Goal: Task Accomplishment & Management: Complete application form

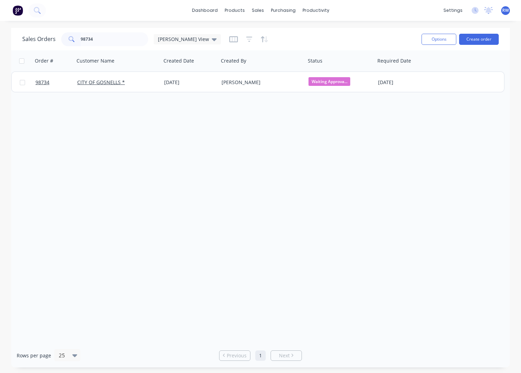
click at [81, 40] on input "98734" at bounding box center [115, 39] width 68 height 14
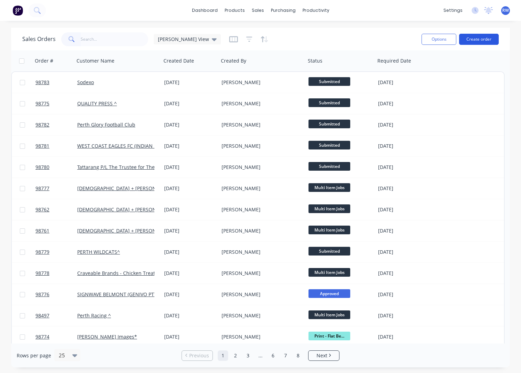
click at [482, 39] on button "Create order" at bounding box center [479, 39] width 40 height 11
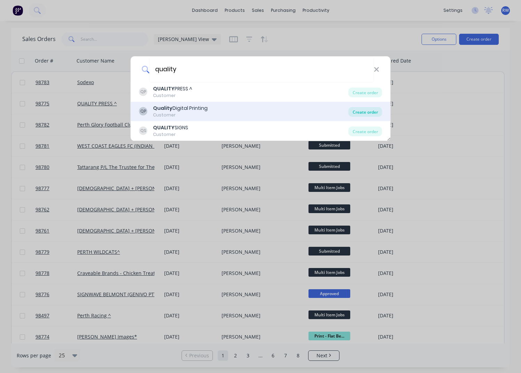
type input "quality"
click at [367, 111] on div "Create order" at bounding box center [366, 112] width 34 height 10
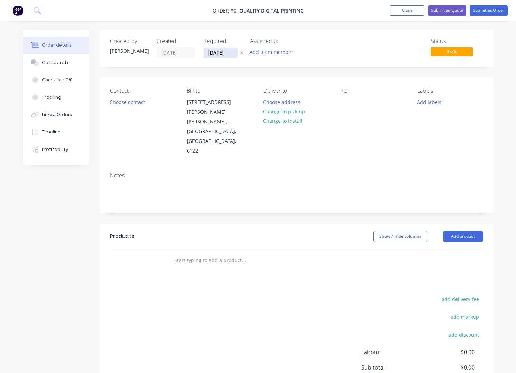
click at [231, 54] on input "[DATE]" at bounding box center [220, 53] width 34 height 10
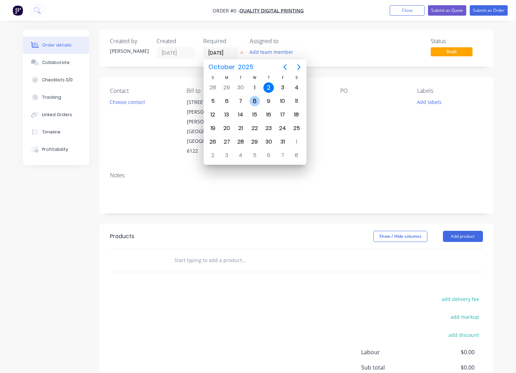
click at [253, 102] on div "8" at bounding box center [254, 101] width 10 height 10
type input "[DATE]"
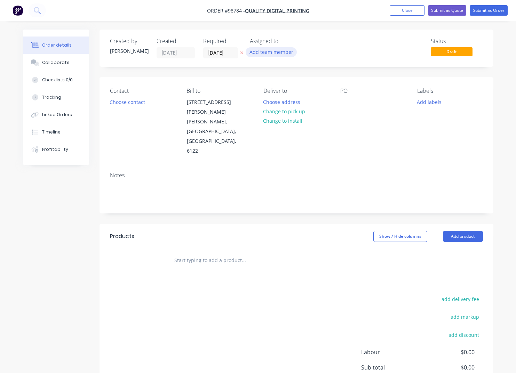
click at [271, 54] on button "Add team member" at bounding box center [271, 51] width 51 height 9
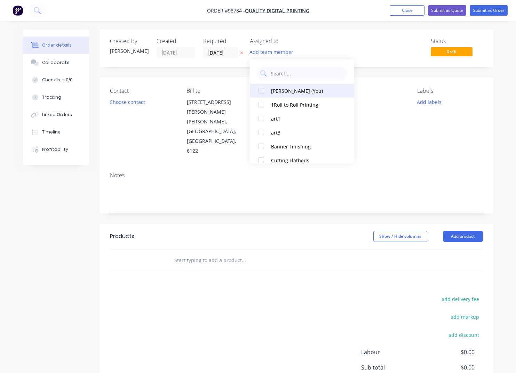
click at [289, 92] on div "[PERSON_NAME] (You)" at bounding box center [306, 90] width 70 height 7
click at [124, 105] on button "Choose contact" at bounding box center [127, 101] width 43 height 9
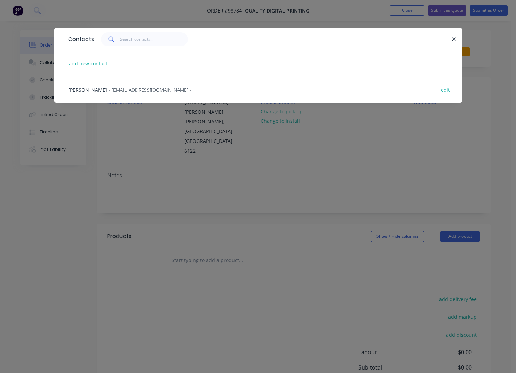
click at [115, 89] on div "[PERSON_NAME] - [EMAIL_ADDRESS][DOMAIN_NAME] -" at bounding box center [129, 89] width 123 height 7
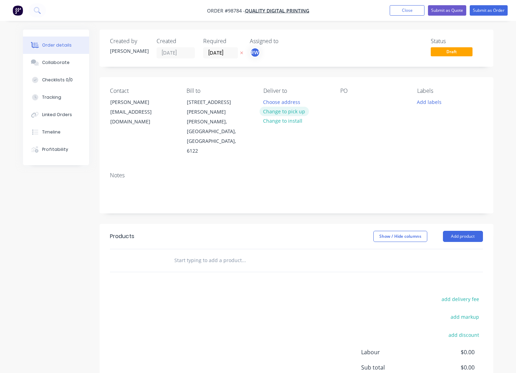
click at [279, 113] on button "Change to pick up" at bounding box center [283, 111] width 49 height 9
click at [268, 102] on div at bounding box center [268, 102] width 11 height 10
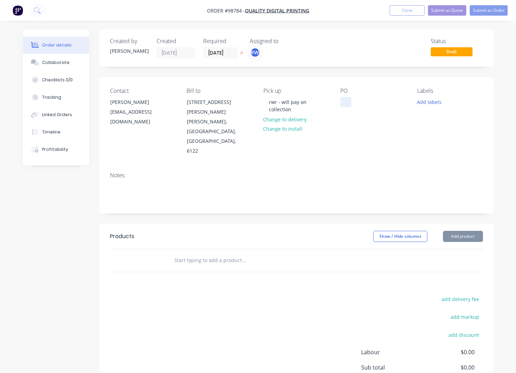
click at [348, 99] on div at bounding box center [345, 102] width 11 height 10
click at [424, 102] on button "Add labels" at bounding box center [429, 101] width 32 height 9
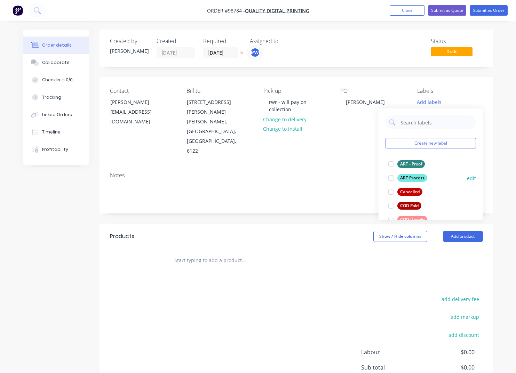
click at [414, 178] on div "ART Process" at bounding box center [412, 178] width 30 height 8
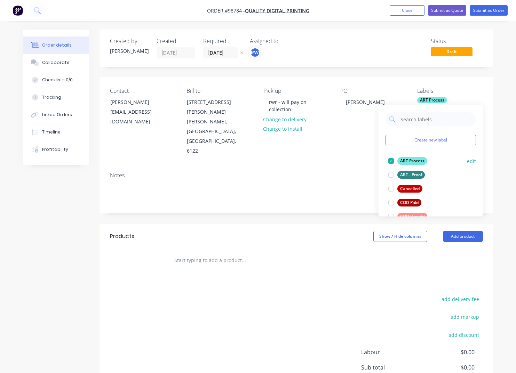
scroll to position [26, 0]
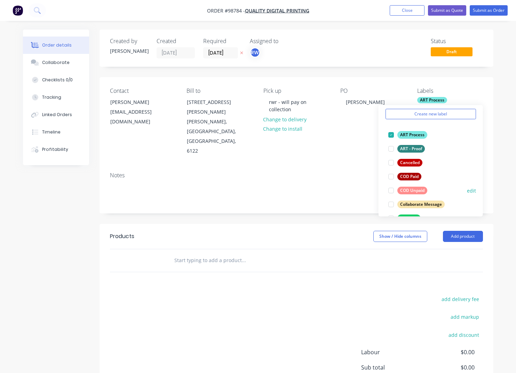
click at [414, 192] on div "COD Unpaid" at bounding box center [412, 191] width 30 height 8
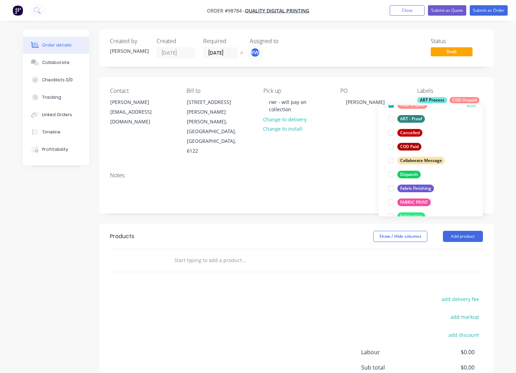
scroll to position [73, 0]
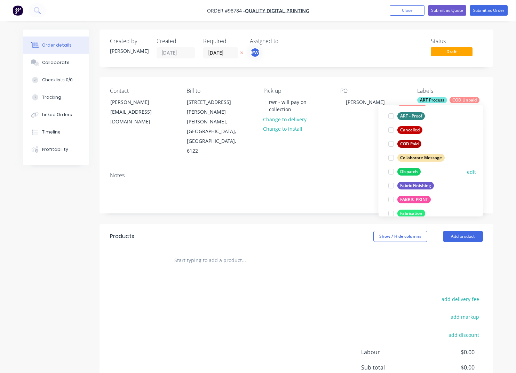
click at [407, 174] on div "Dispatch" at bounding box center [408, 172] width 23 height 8
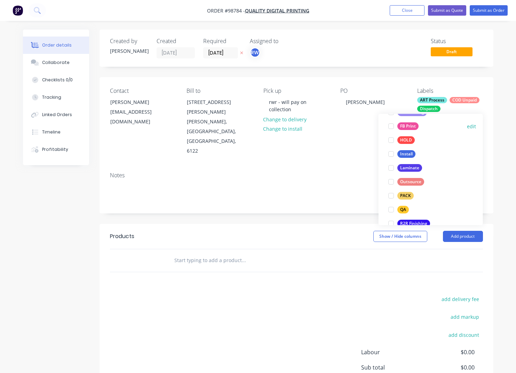
scroll to position [206, 0]
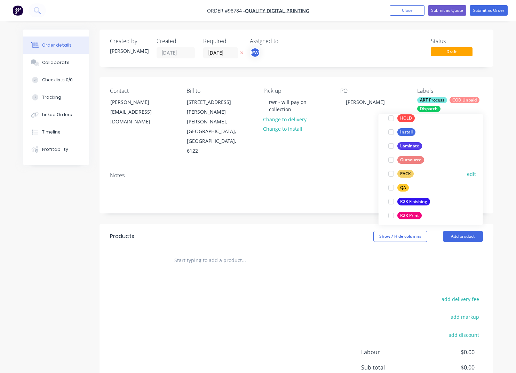
click at [403, 174] on div "PACK" at bounding box center [405, 174] width 16 height 8
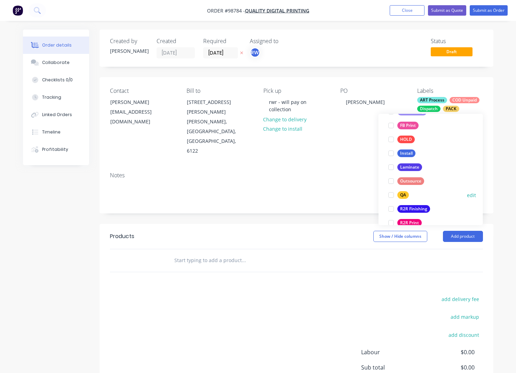
click at [402, 195] on div "QA" at bounding box center [402, 196] width 11 height 8
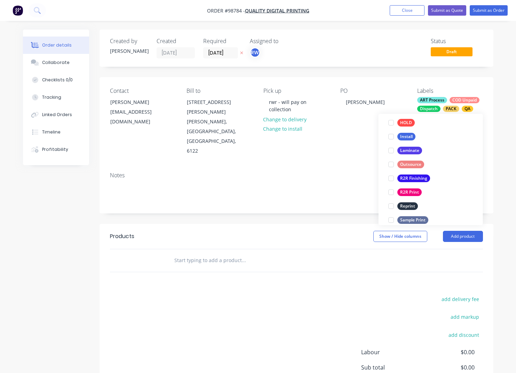
scroll to position [251, 0]
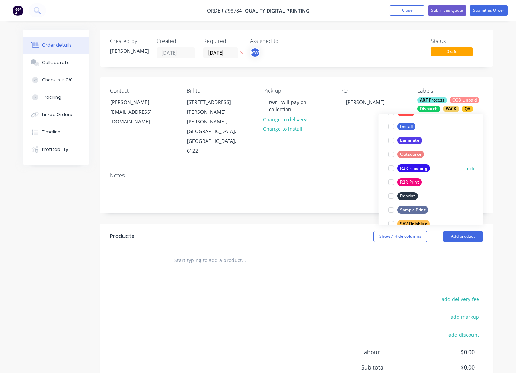
click at [405, 168] on div "R2R Finishing" at bounding box center [413, 169] width 33 height 8
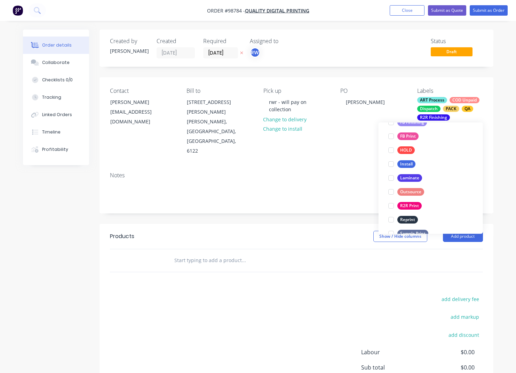
scroll to position [248, 0]
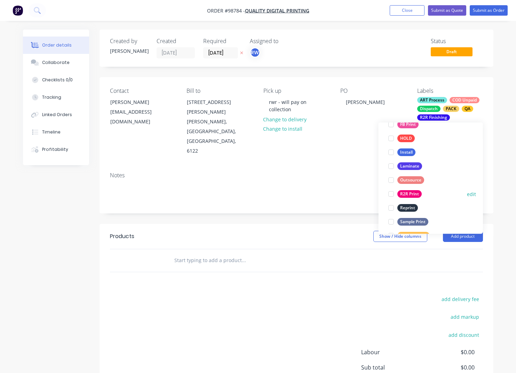
click at [408, 194] on div "R2R Print" at bounding box center [409, 195] width 24 height 8
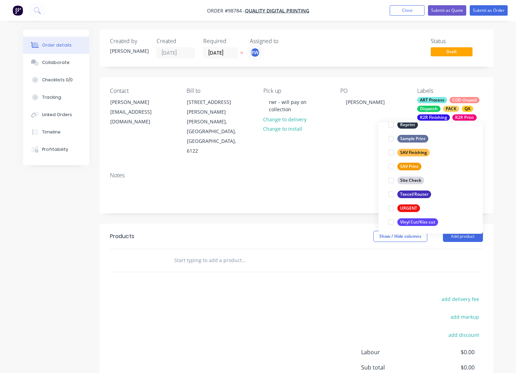
scroll to position [334, 0]
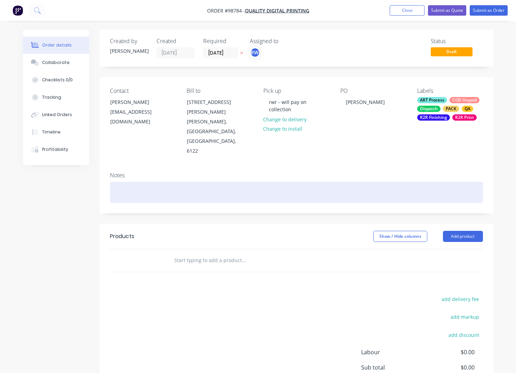
click at [190, 182] on div at bounding box center [296, 192] width 373 height 21
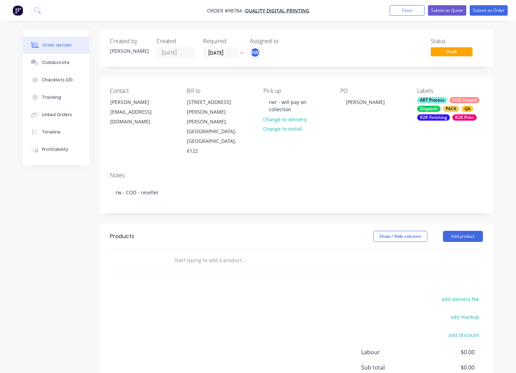
click at [197, 254] on input "text" at bounding box center [243, 261] width 139 height 14
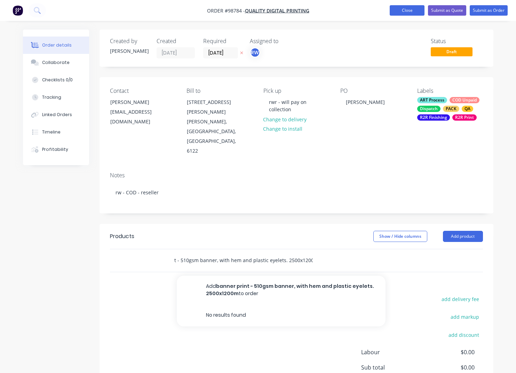
scroll to position [0, 33]
drag, startPoint x: 275, startPoint y: 231, endPoint x: 278, endPoint y: 239, distance: 8.0
click at [276, 254] on input "banner print - 510gsm banner, with hem and plastic eyelets. 2500x1200mm" at bounding box center [243, 261] width 139 height 14
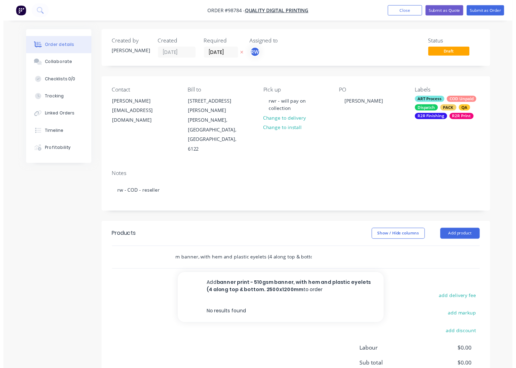
scroll to position [0, 49]
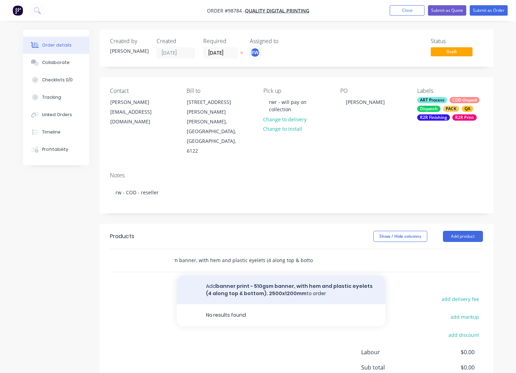
type input "banner print - 510gsm banner, with hem and plastic eyelets (4 along top & botto…"
click at [259, 276] on button "Add banner print - 510gsm banner, with hem and plastic eyelets (4 along top & b…" at bounding box center [281, 290] width 209 height 29
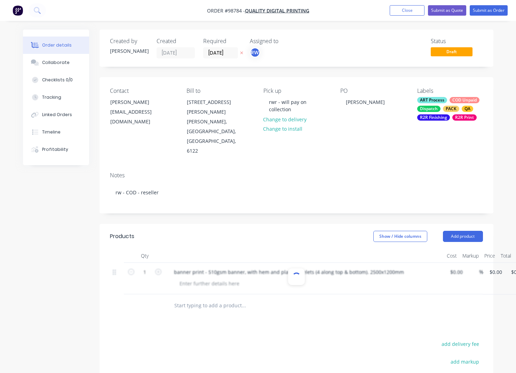
scroll to position [0, 0]
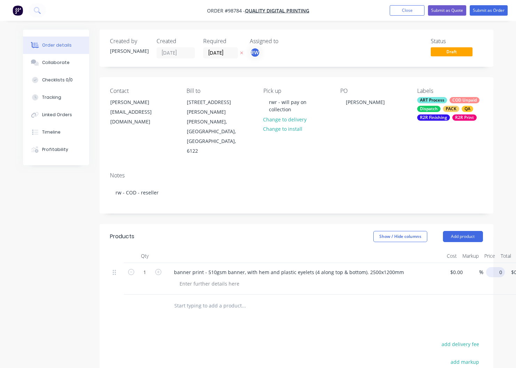
click at [497, 267] on input "0" at bounding box center [497, 272] width 16 height 10
type input "$135.00"
click at [209, 279] on div at bounding box center [209, 284] width 71 height 10
click at [410, 11] on button "Close" at bounding box center [407, 10] width 35 height 10
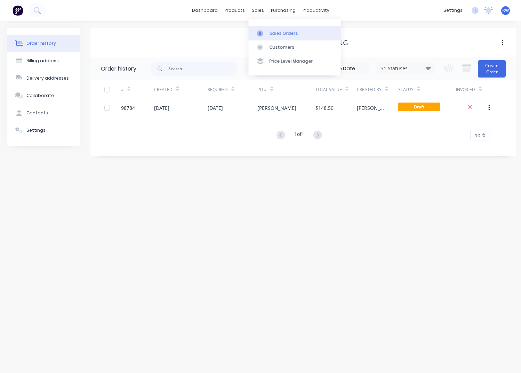
click at [272, 31] on div "Sales Orders" at bounding box center [283, 33] width 29 height 6
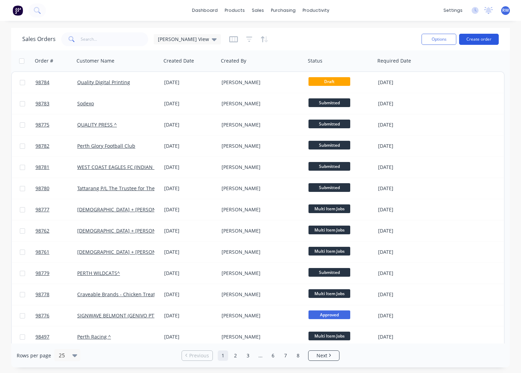
click at [473, 39] on button "Create order" at bounding box center [479, 39] width 40 height 11
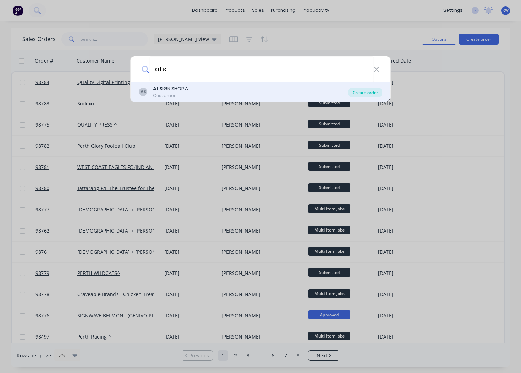
type input "a1 s"
click at [354, 93] on div "Create order" at bounding box center [366, 93] width 34 height 10
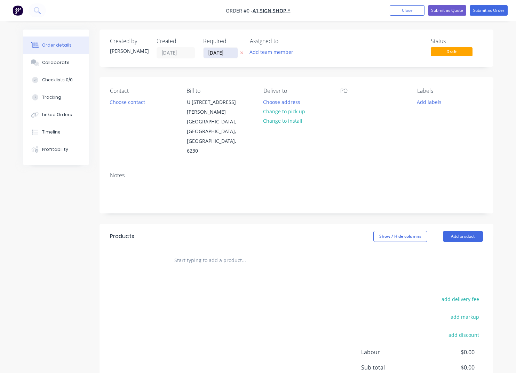
click at [232, 54] on input "[DATE]" at bounding box center [220, 53] width 34 height 10
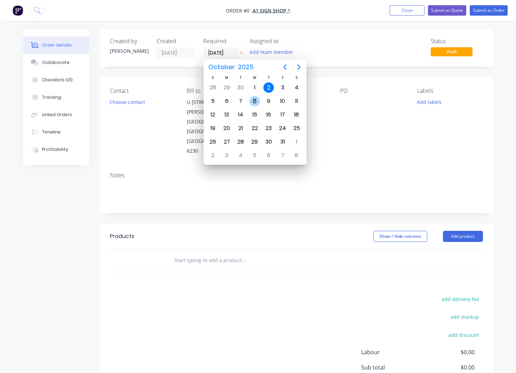
click at [254, 99] on div "8" at bounding box center [254, 101] width 10 height 10
type input "[DATE]"
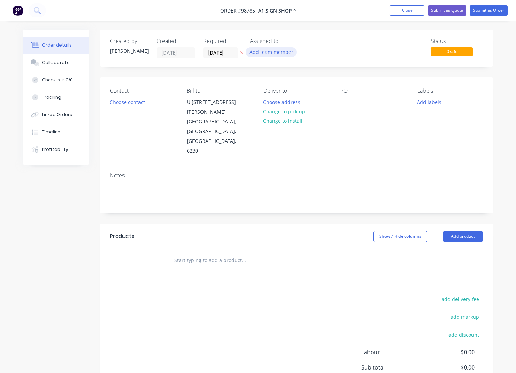
click at [270, 52] on button "Add team member" at bounding box center [271, 51] width 51 height 9
type input "rh"
click at [283, 90] on div "[PERSON_NAME] (You)" at bounding box center [306, 90] width 70 height 7
click at [133, 104] on button "Choose contact" at bounding box center [127, 101] width 43 height 9
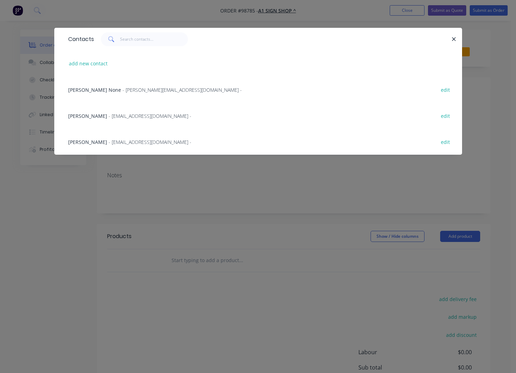
click at [122, 142] on span "- [EMAIL_ADDRESS][DOMAIN_NAME] -" at bounding box center [150, 142] width 83 height 7
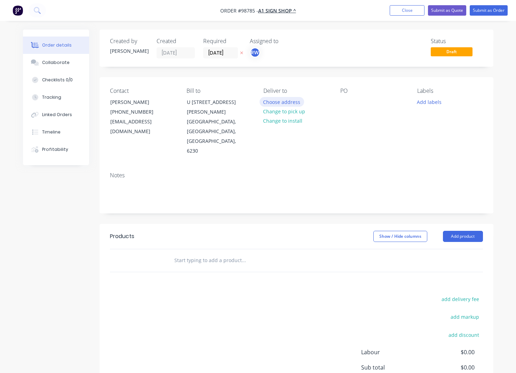
click at [287, 103] on button "Choose address" at bounding box center [281, 101] width 45 height 9
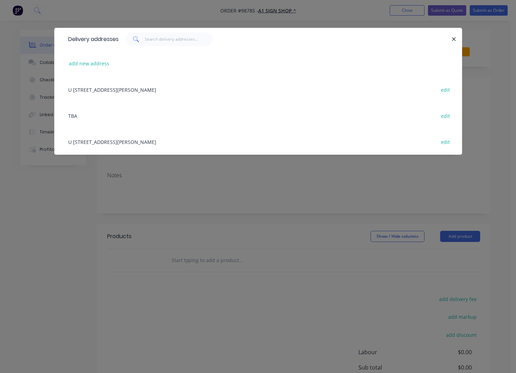
click at [455, 39] on icon "button" at bounding box center [454, 39] width 4 height 4
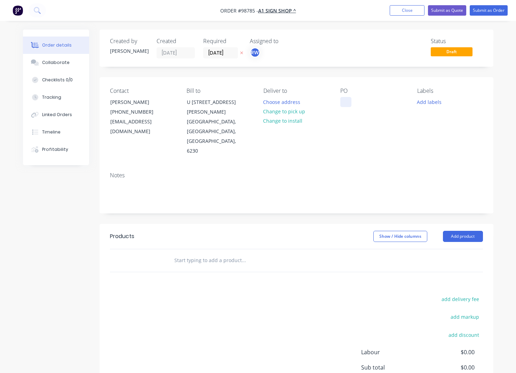
click at [343, 102] on div at bounding box center [345, 102] width 11 height 10
click at [430, 103] on button "Add labels" at bounding box center [429, 101] width 32 height 9
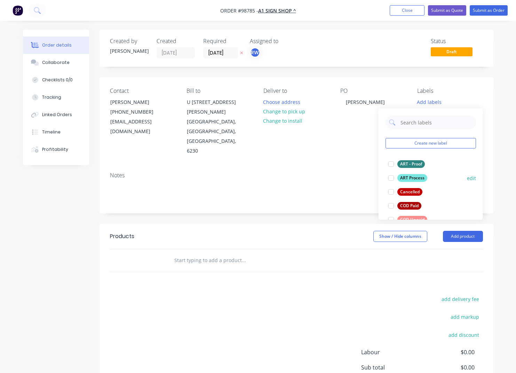
click at [404, 180] on div "ART Process" at bounding box center [412, 178] width 30 height 8
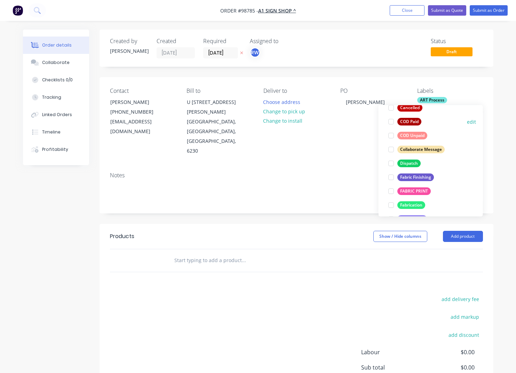
scroll to position [81, 0]
click at [407, 162] on div "Dispatch" at bounding box center [408, 163] width 23 height 8
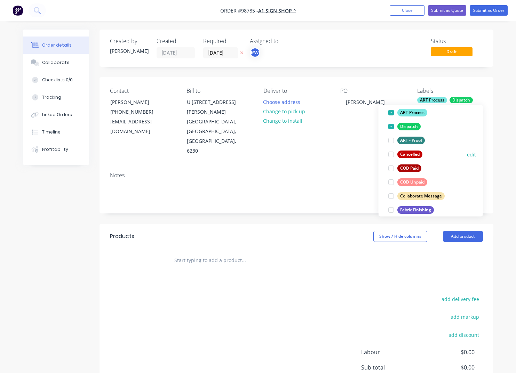
scroll to position [65, 0]
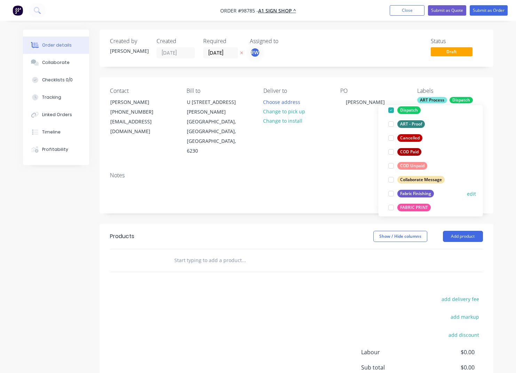
drag, startPoint x: 403, startPoint y: 193, endPoint x: 405, endPoint y: 199, distance: 5.8
click at [403, 194] on div "Fabric Finishing" at bounding box center [415, 194] width 37 height 8
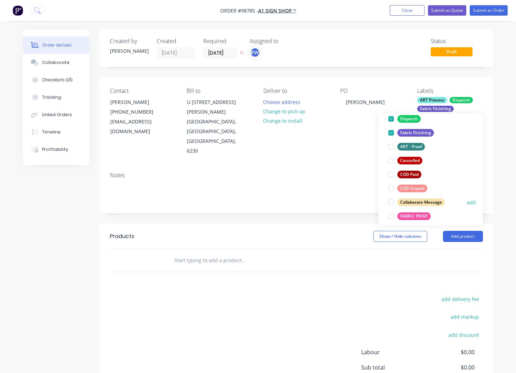
click at [405, 216] on div "FABRIC PRINT" at bounding box center [413, 217] width 33 height 8
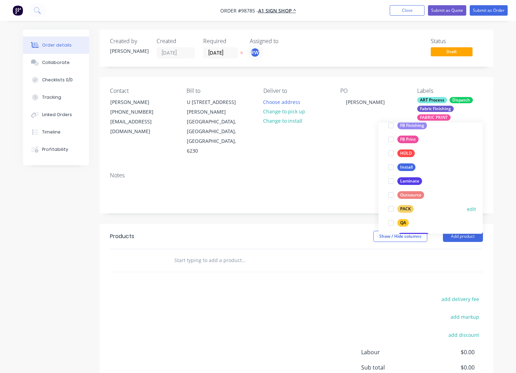
click at [407, 211] on div "PACK" at bounding box center [405, 210] width 16 height 8
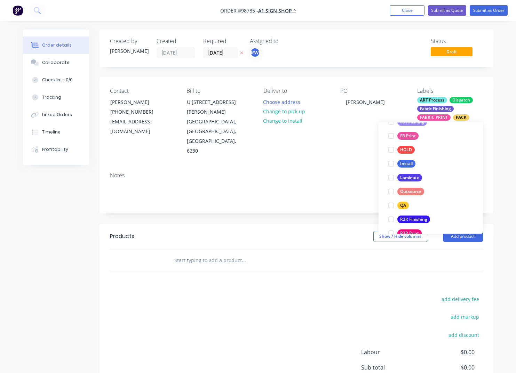
scroll to position [218, 0]
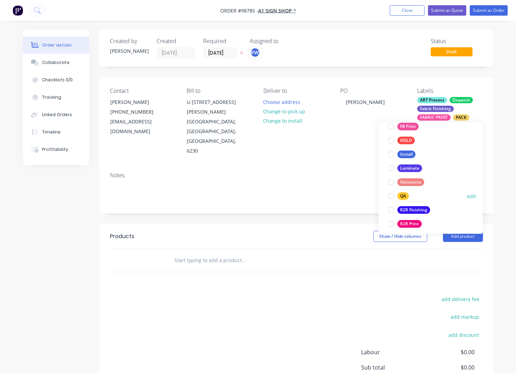
click at [403, 198] on div "QA" at bounding box center [402, 197] width 11 height 8
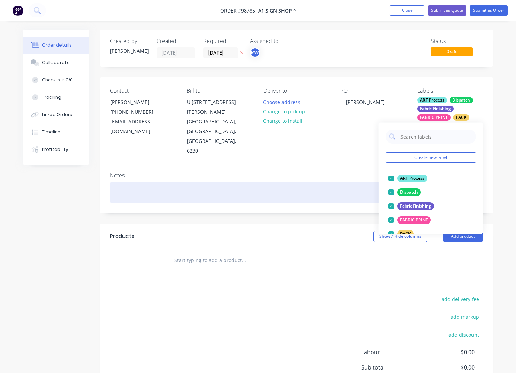
scroll to position [0, 0]
click at [145, 182] on div at bounding box center [296, 192] width 373 height 21
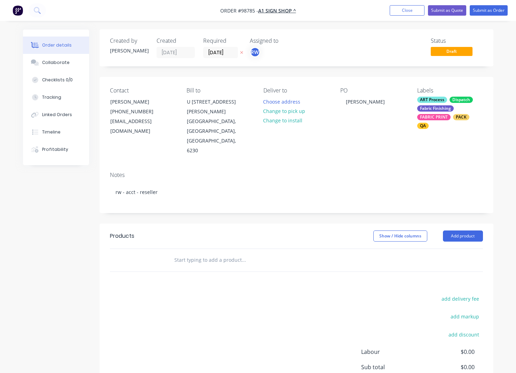
click at [202, 253] on input "text" at bounding box center [243, 260] width 139 height 14
click at [288, 103] on button "Choose address" at bounding box center [281, 101] width 45 height 9
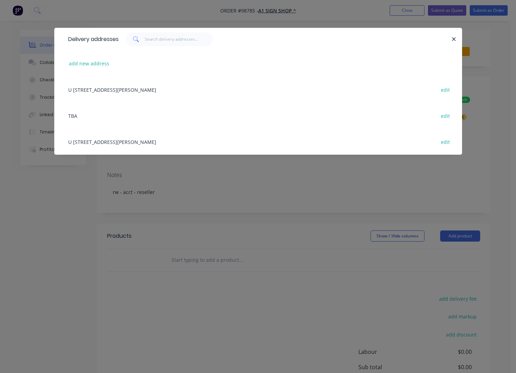
click at [152, 142] on div "U [STREET_ADDRESS][PERSON_NAME] edit" at bounding box center [258, 142] width 387 height 26
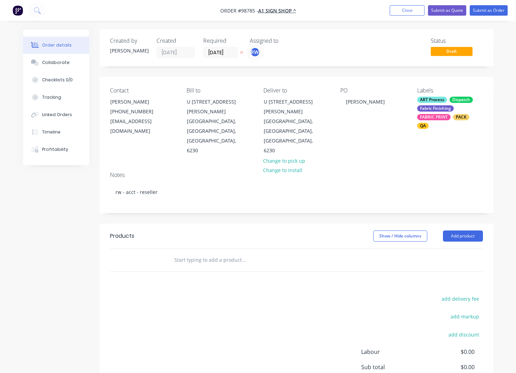
click at [194, 253] on input "text" at bounding box center [243, 260] width 139 height 14
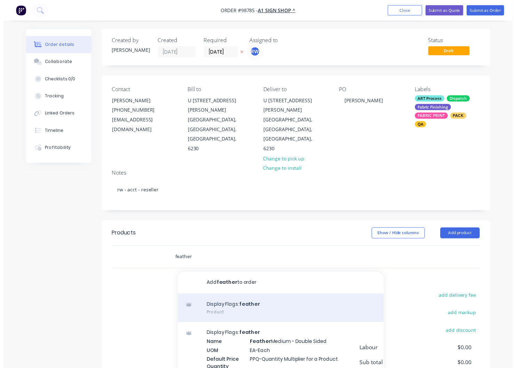
scroll to position [5, 0]
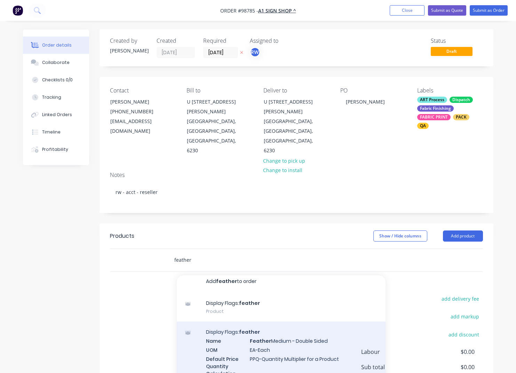
type input "feather"
click at [265, 322] on div "Display Flags: feather Name Feather Medium - Double Sided UOM EA-Each Default P…" at bounding box center [281, 357] width 209 height 71
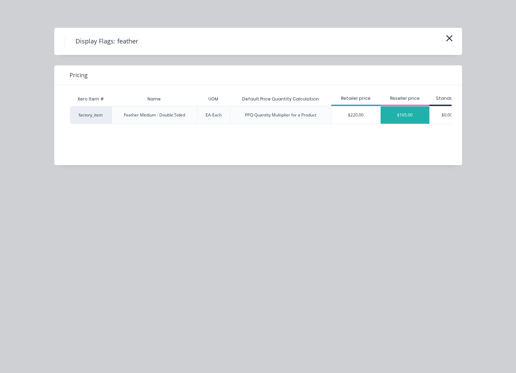
click at [407, 117] on div "$165.00" at bounding box center [405, 114] width 49 height 17
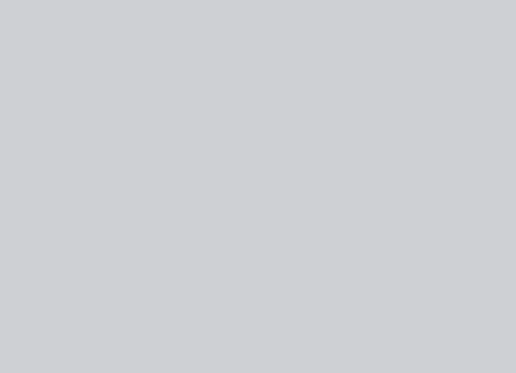
type input "$165.00"
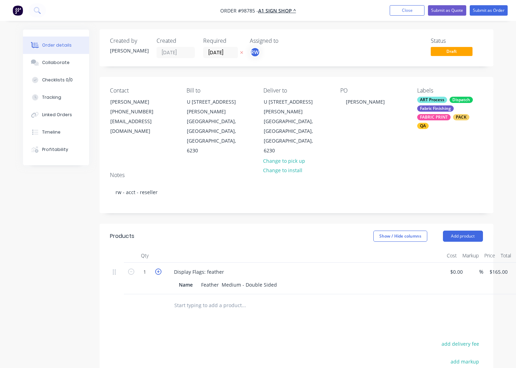
click at [158, 269] on icon "button" at bounding box center [158, 272] width 6 height 6
type input "2"
type input "$330.00"
drag, startPoint x: 193, startPoint y: 255, endPoint x: 173, endPoint y: 253, distance: 20.6
click at [176, 280] on div "Name" at bounding box center [185, 285] width 19 height 10
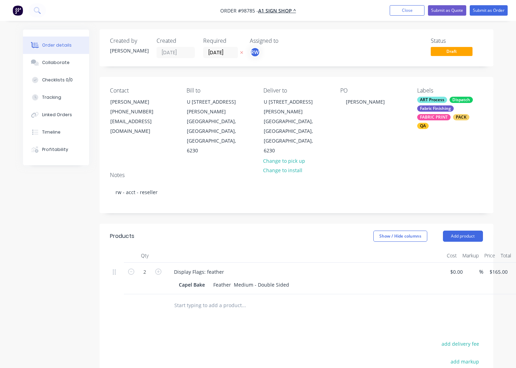
click at [192, 298] on input "text" at bounding box center [243, 305] width 139 height 14
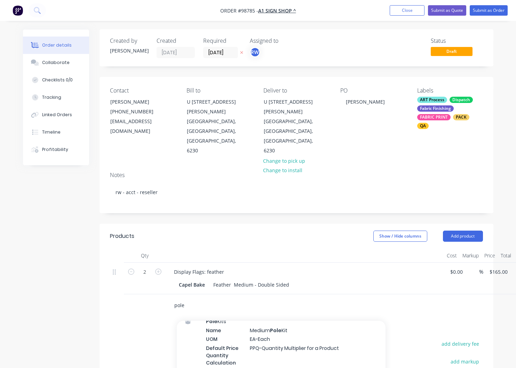
scroll to position [635, 0]
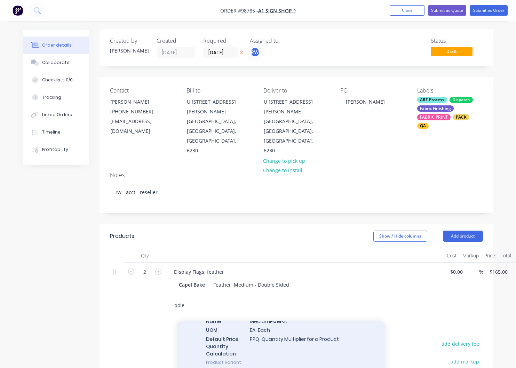
type input "pole"
click at [267, 308] on div "Pole Kits Name Medium Pole Kit UOM EA-Each Default Price Quantity Calculation P…" at bounding box center [281, 337] width 209 height 71
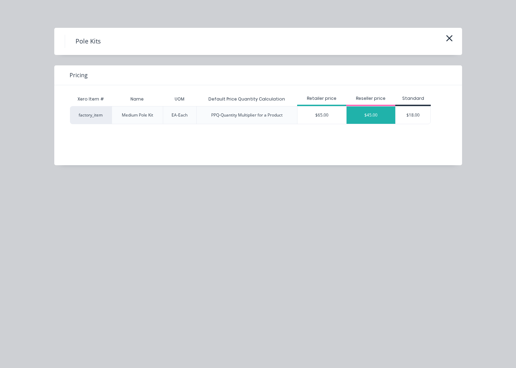
click at [366, 121] on div "$45.00" at bounding box center [370, 114] width 49 height 17
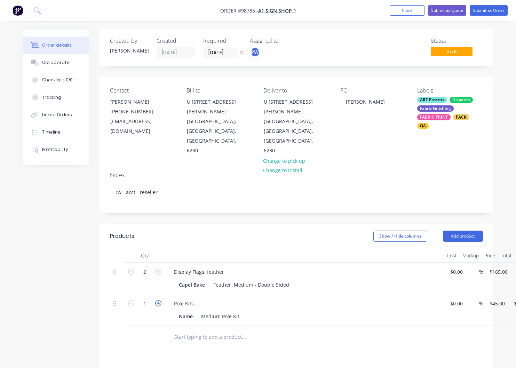
click at [158, 300] on icon "button" at bounding box center [158, 303] width 6 height 6
type input "2"
type input "$90.00"
click at [205, 330] on input "text" at bounding box center [243, 337] width 139 height 14
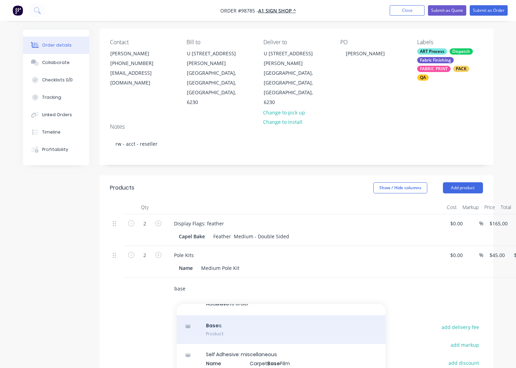
scroll to position [0, 0]
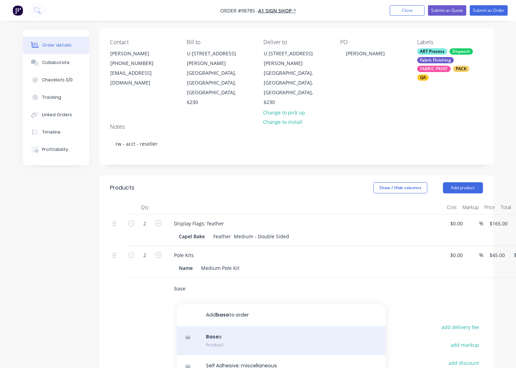
type input "base"
click at [211, 326] on div "Base s Product" at bounding box center [281, 340] width 209 height 29
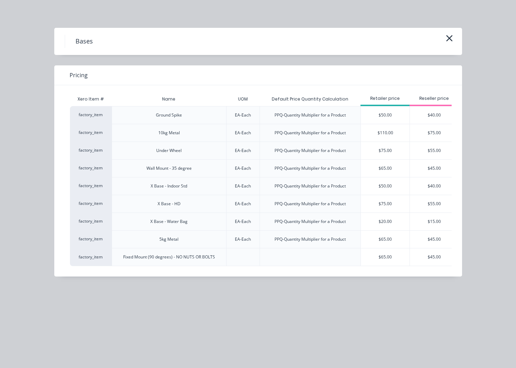
click at [430, 130] on div "$75.00" at bounding box center [434, 132] width 49 height 17
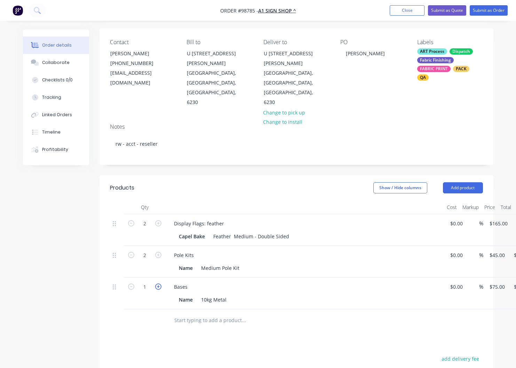
click at [159, 283] on icon "button" at bounding box center [158, 286] width 6 height 6
type input "2"
type input "$150.00"
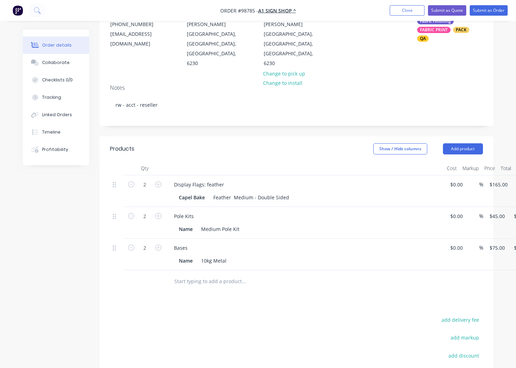
scroll to position [16, 0]
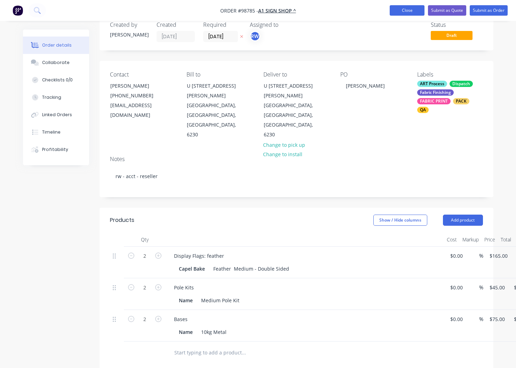
click at [407, 13] on button "Close" at bounding box center [407, 10] width 35 height 10
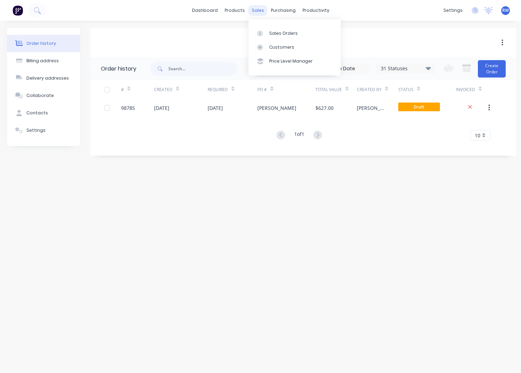
click at [257, 12] on div "sales" at bounding box center [257, 10] width 19 height 10
click at [276, 31] on div "Sales Orders" at bounding box center [283, 33] width 29 height 6
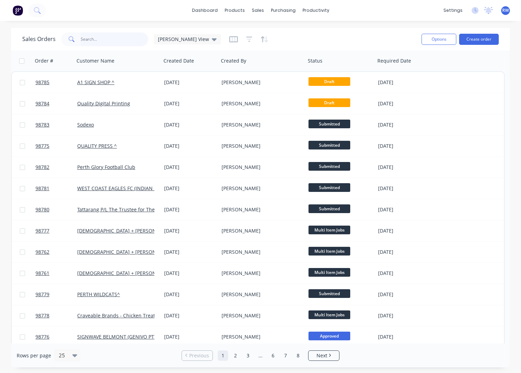
click at [87, 39] on input "text" at bounding box center [115, 39] width 68 height 14
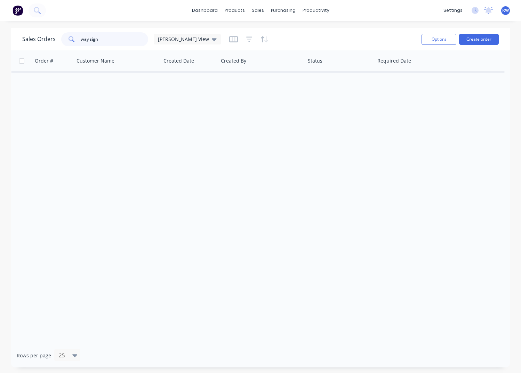
type input "way sign"
click at [475, 42] on button "Create order" at bounding box center [479, 39] width 40 height 11
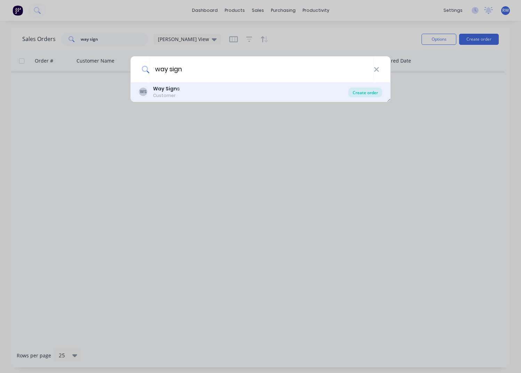
type input "way sign"
click at [359, 93] on div "Create order" at bounding box center [366, 93] width 34 height 10
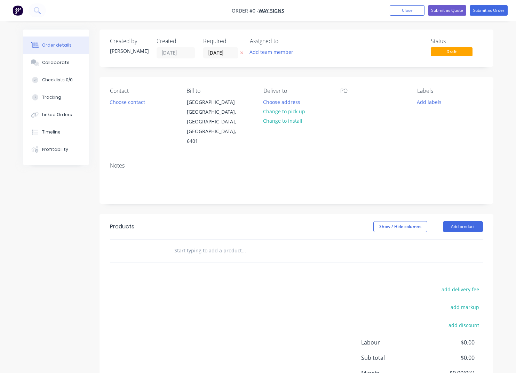
drag, startPoint x: 232, startPoint y: 51, endPoint x: 248, endPoint y: 67, distance: 21.9
click at [233, 51] on input "[DATE]" at bounding box center [220, 53] width 34 height 10
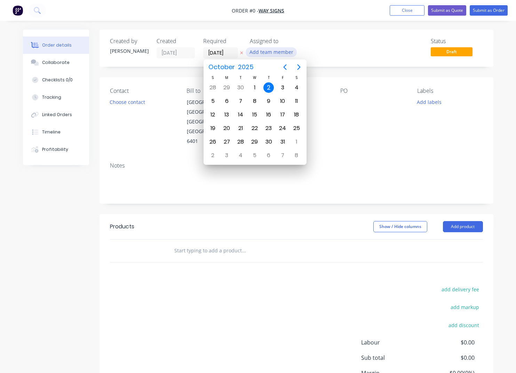
click at [268, 54] on button "Add team member" at bounding box center [271, 51] width 51 height 9
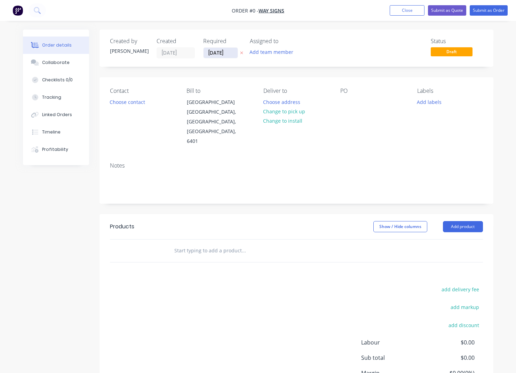
click at [223, 50] on input "[DATE]" at bounding box center [220, 53] width 34 height 10
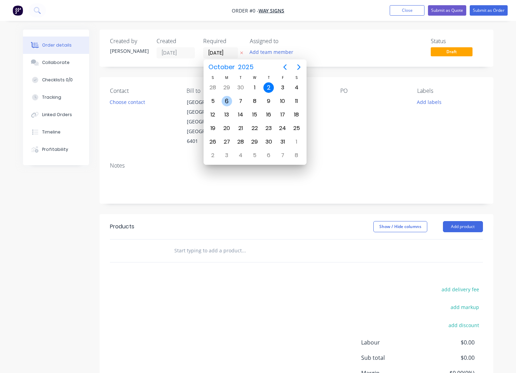
click at [227, 102] on div "6" at bounding box center [227, 101] width 10 height 10
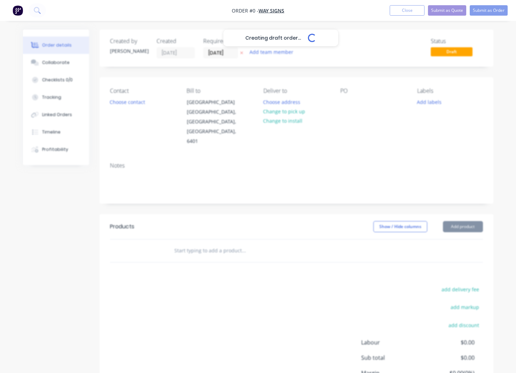
type input "[DATE]"
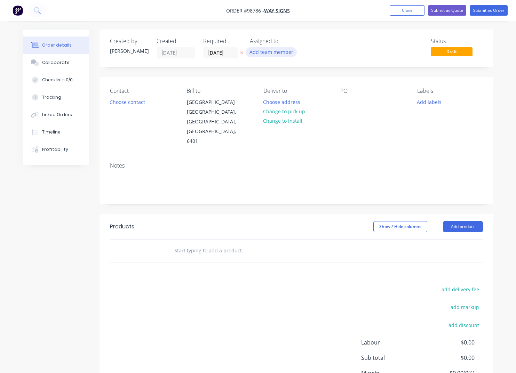
click at [273, 53] on button "Add team member" at bounding box center [271, 51] width 51 height 9
type input "tash"
click at [282, 93] on div "[PERSON_NAME]" at bounding box center [306, 90] width 70 height 7
click at [130, 103] on button "Choose contact" at bounding box center [127, 101] width 43 height 9
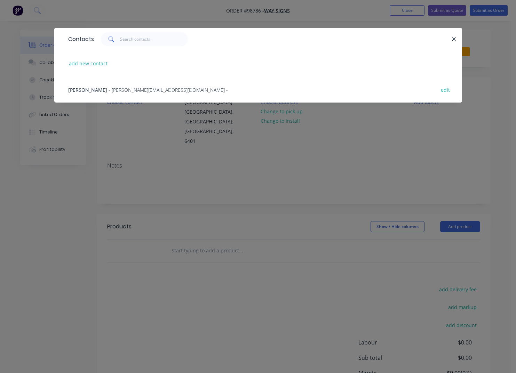
click at [109, 93] on span "- [PERSON_NAME][EMAIL_ADDRESS][DOMAIN_NAME] -" at bounding box center [168, 90] width 119 height 7
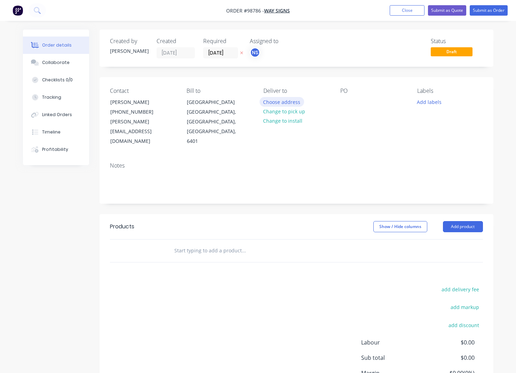
click at [281, 103] on button "Choose address" at bounding box center [281, 101] width 45 height 9
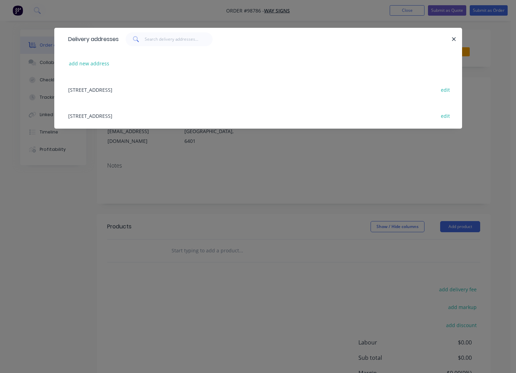
click at [125, 115] on div "[STREET_ADDRESS] edit" at bounding box center [258, 116] width 387 height 26
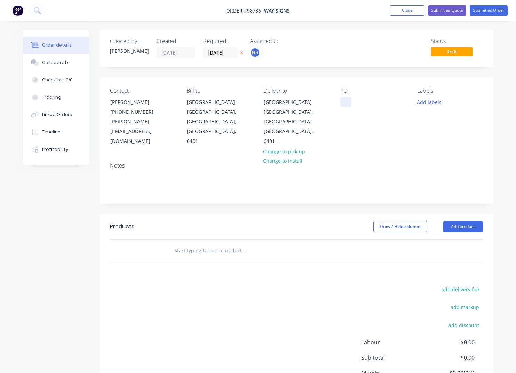
click at [341, 104] on div at bounding box center [345, 102] width 11 height 10
click at [426, 102] on button "Add labels" at bounding box center [429, 101] width 32 height 9
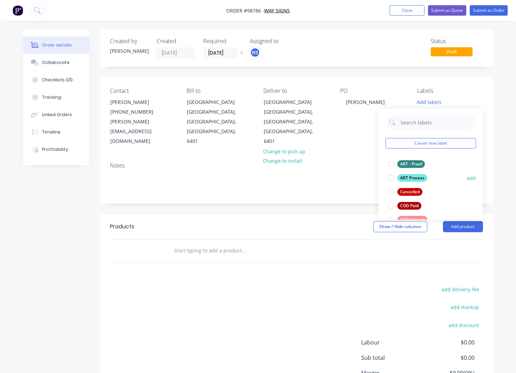
click at [405, 178] on div "ART Process" at bounding box center [412, 178] width 30 height 8
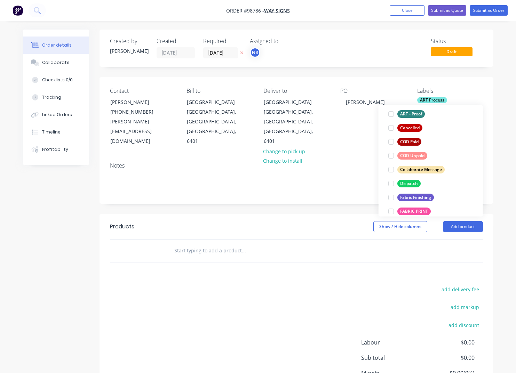
scroll to position [61, 0]
click at [406, 153] on div "COD Unpaid" at bounding box center [412, 156] width 30 height 8
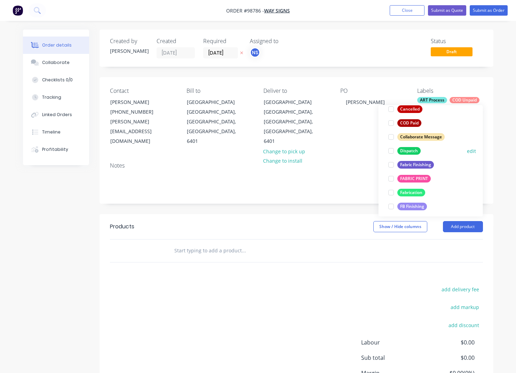
click at [403, 151] on div "Dispatch" at bounding box center [408, 151] width 23 height 8
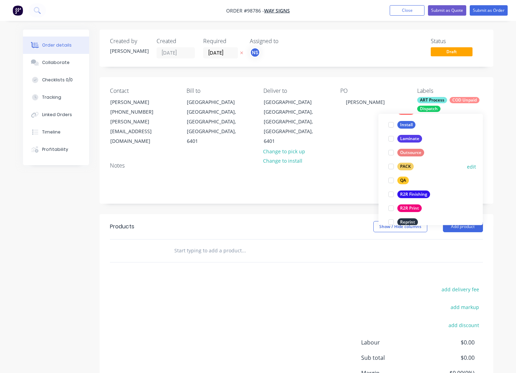
click at [401, 166] on div "PACK" at bounding box center [405, 167] width 16 height 8
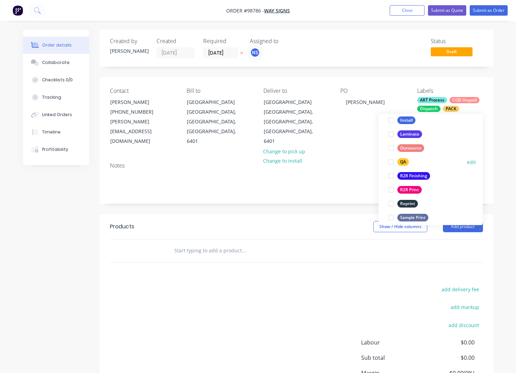
click at [400, 162] on div "QA" at bounding box center [402, 163] width 11 height 8
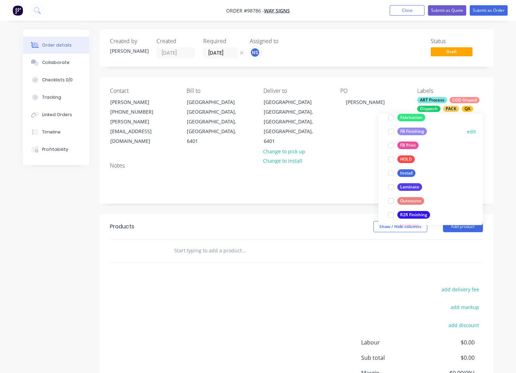
scroll to position [216, 0]
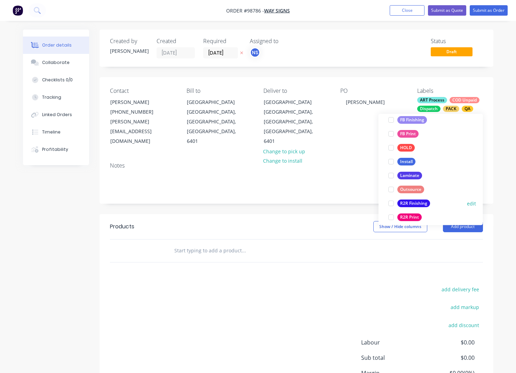
click at [407, 204] on div "R2R Finishing" at bounding box center [413, 204] width 33 height 8
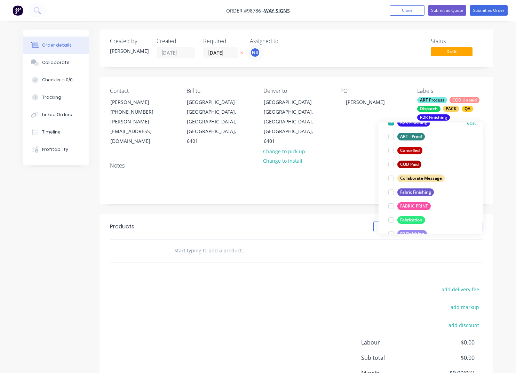
scroll to position [224, 0]
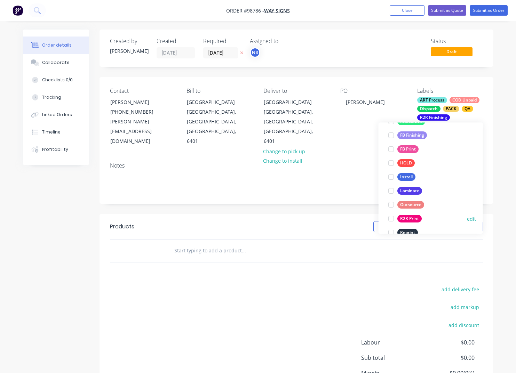
click at [409, 218] on div "R2R Print" at bounding box center [409, 219] width 24 height 8
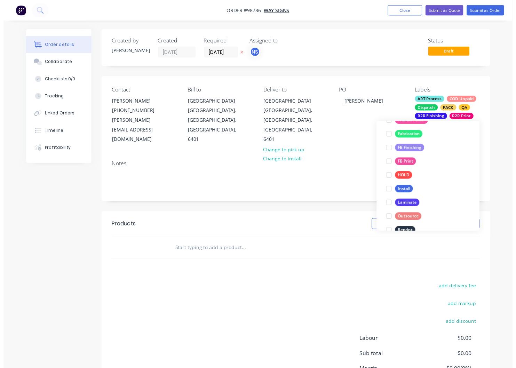
scroll to position [43, 0]
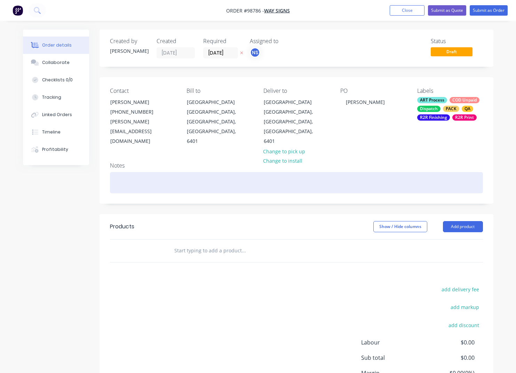
click at [163, 172] on div at bounding box center [296, 182] width 373 height 21
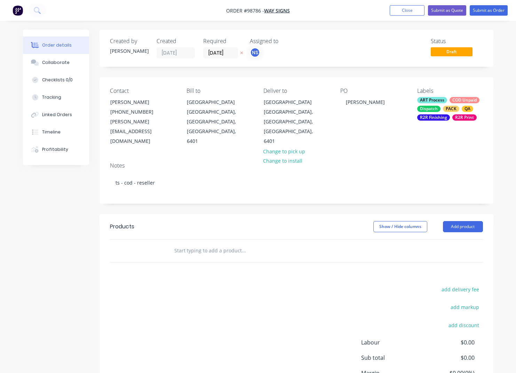
click at [194, 244] on input "text" at bounding box center [243, 251] width 139 height 14
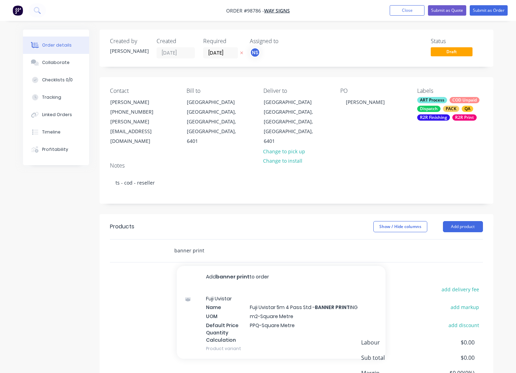
click at [206, 244] on input "banner print" at bounding box center [243, 251] width 139 height 14
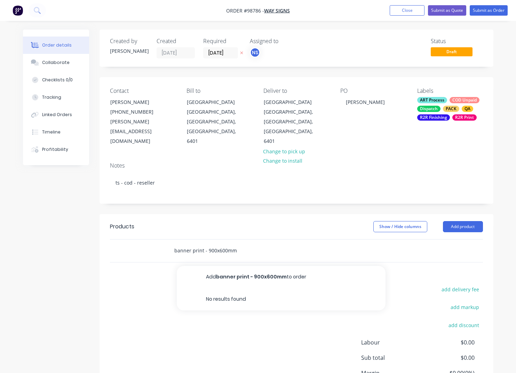
type input "banner print - 900x600mm"
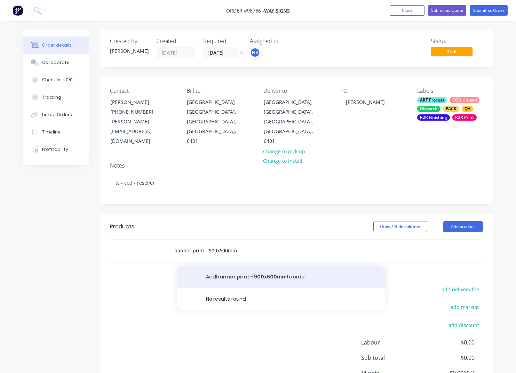
click at [311, 267] on button "Add banner print - 900x600mm to order" at bounding box center [281, 277] width 209 height 22
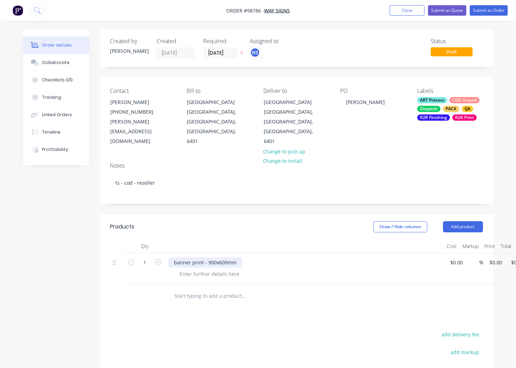
click at [238, 257] on div "banner print - 900x600mm" at bounding box center [205, 262] width 74 height 10
click at [244, 257] on div "banner print - 900x600mm - he & eyelets in corners" at bounding box center [234, 262] width 132 height 10
click at [220, 269] on div at bounding box center [209, 274] width 71 height 10
click at [206, 289] on input "text" at bounding box center [243, 296] width 139 height 14
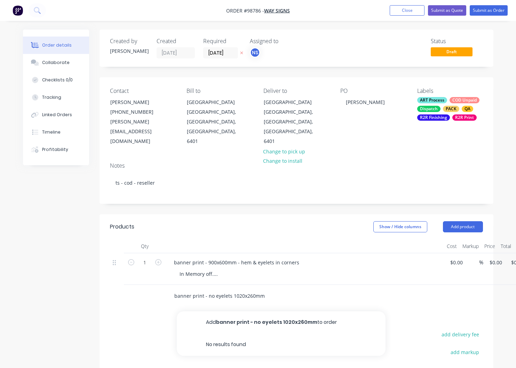
click at [208, 289] on input "banner print - no eyelets 1020x260mm" at bounding box center [243, 296] width 139 height 14
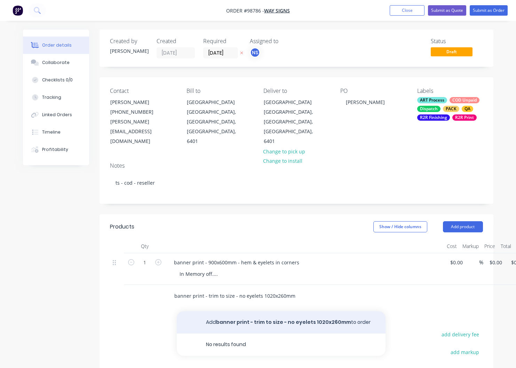
type input "banner print - trim to size - no eyelets 1020x260mm"
click at [270, 311] on button "Add banner print - trim to size - no eyelets 1020x260mm to order" at bounding box center [281, 322] width 209 height 22
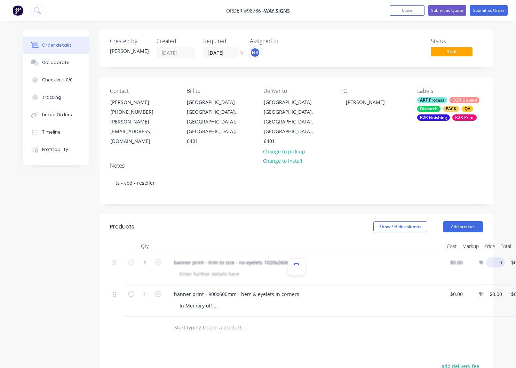
click at [498, 257] on input "0" at bounding box center [497, 262] width 16 height 10
type input "20"
click at [496, 289] on input "$0.00" at bounding box center [493, 294] width 8 height 10
type input "0"
type input "$20.00"
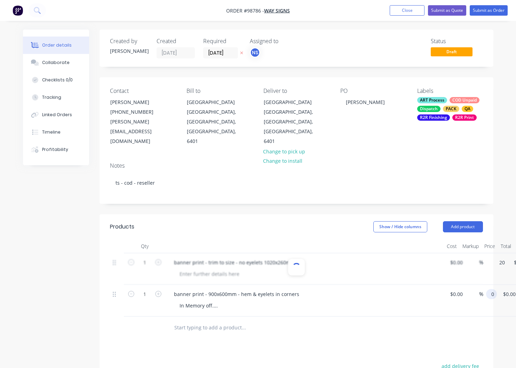
type input "$20.00"
type input "$0.00"
click at [195, 269] on div at bounding box center [209, 274] width 71 height 10
click at [493, 289] on input "0" at bounding box center [497, 294] width 16 height 10
type input "$35.00"
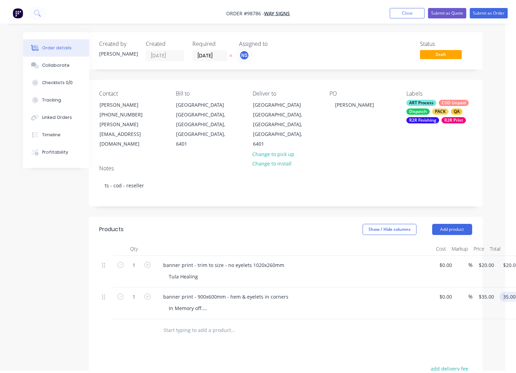
scroll to position [0, 0]
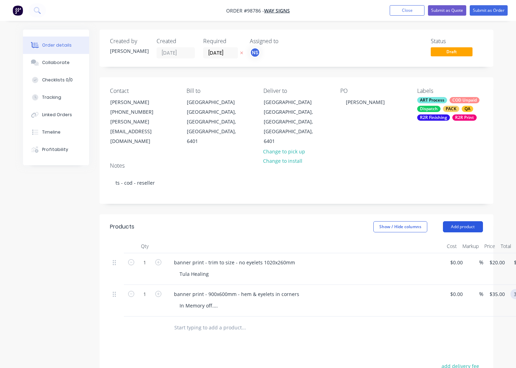
type input "$35.00"
click at [469, 221] on button "Add product" at bounding box center [463, 226] width 40 height 11
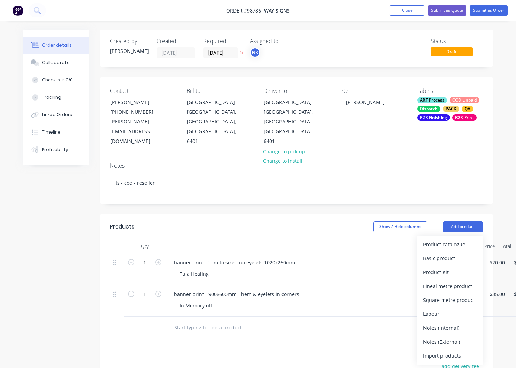
click at [444, 337] on div "Notes (External)" at bounding box center [450, 342] width 54 height 10
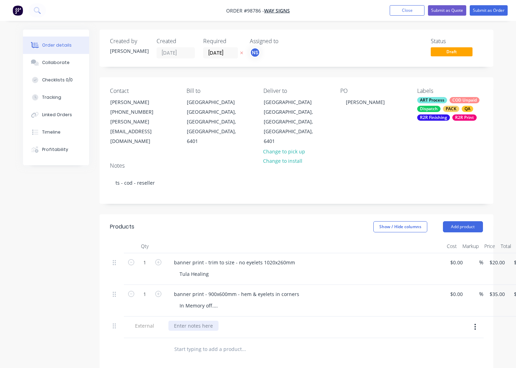
click at [198, 321] on div at bounding box center [193, 326] width 50 height 10
click at [253, 321] on div "needs for funeral - please ring a ssoon as ready so he can send a courier to co…" at bounding box center [270, 326] width 205 height 10
click at [403, 11] on button "Close" at bounding box center [407, 10] width 35 height 10
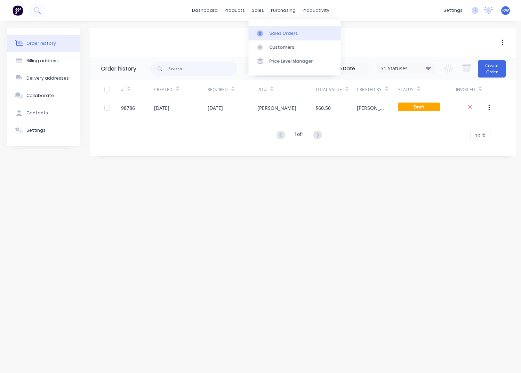
click at [274, 33] on div "Sales Orders" at bounding box center [283, 33] width 29 height 6
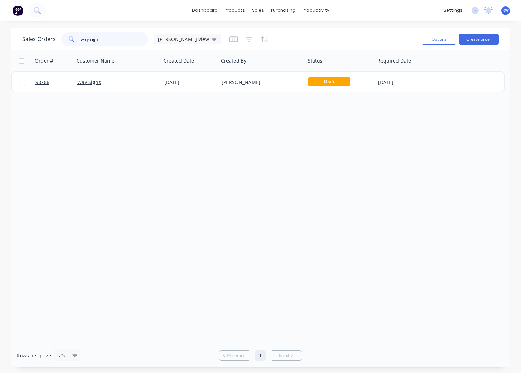
drag, startPoint x: 103, startPoint y: 39, endPoint x: 64, endPoint y: 37, distance: 38.7
click at [81, 37] on input "way sign" at bounding box center [115, 39] width 68 height 14
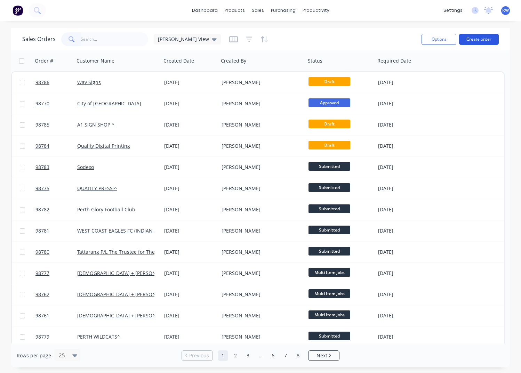
click at [472, 38] on button "Create order" at bounding box center [479, 39] width 40 height 11
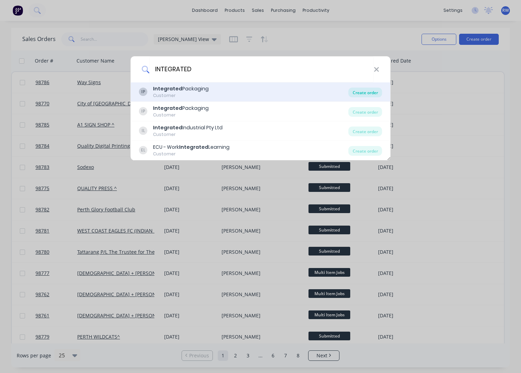
type input "INTEGRATED"
click at [359, 92] on div "Create order" at bounding box center [366, 93] width 34 height 10
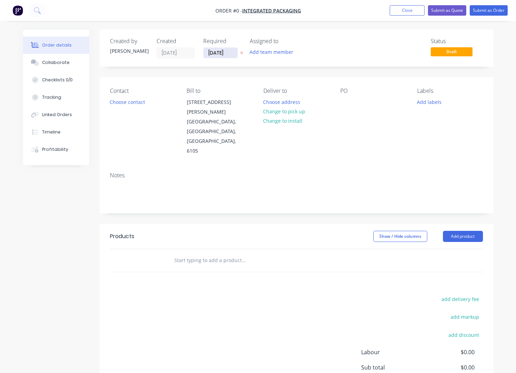
click at [230, 54] on input "[DATE]" at bounding box center [220, 53] width 34 height 10
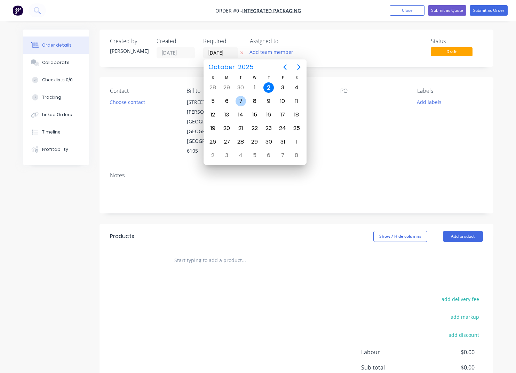
click at [239, 103] on div "7" at bounding box center [240, 101] width 10 height 10
type input "[DATE]"
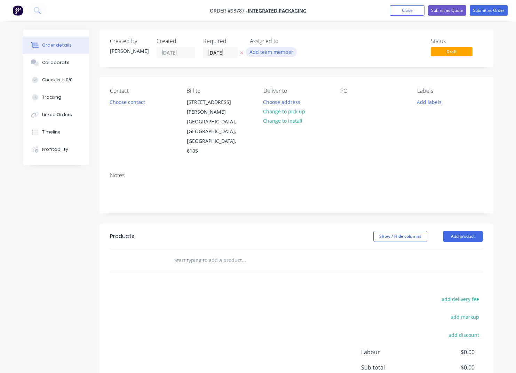
click at [266, 56] on button "Add team member" at bounding box center [271, 51] width 51 height 9
type input "TASH"
click at [281, 89] on div "[PERSON_NAME]" at bounding box center [306, 90] width 70 height 7
click at [136, 104] on button "Choose contact" at bounding box center [127, 101] width 43 height 9
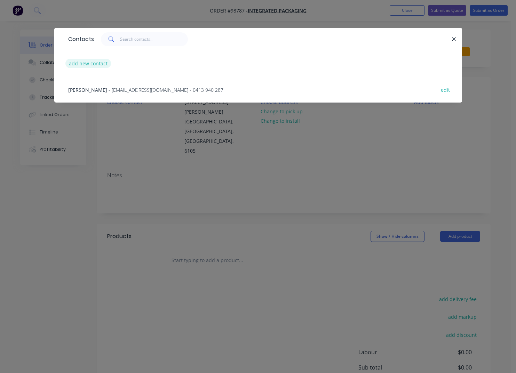
click at [90, 64] on button "add new contact" at bounding box center [88, 63] width 46 height 9
select select "AU"
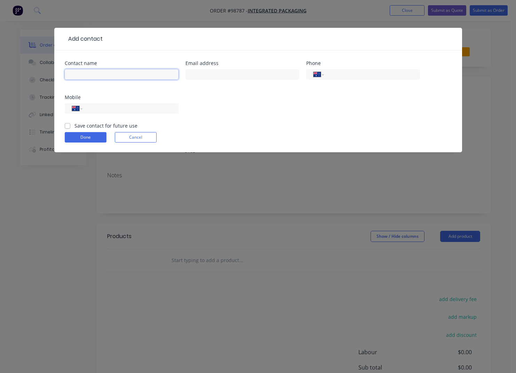
click at [99, 74] on input "text" at bounding box center [122, 74] width 114 height 10
type input "[PERSON_NAME]"
click at [223, 76] on input "text" at bounding box center [242, 74] width 114 height 10
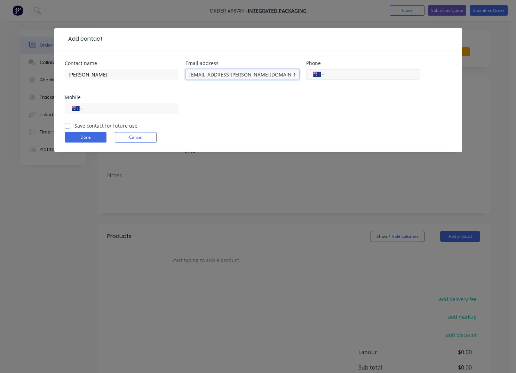
type input "[EMAIL_ADDRESS][PERSON_NAME][DOMAIN_NAME]"
click at [355, 74] on input "tel" at bounding box center [370, 75] width 83 height 8
type input "1300 479 727"
click at [100, 126] on label "Save contact for future use" at bounding box center [105, 125] width 63 height 7
click at [70, 126] on input "Save contact for future use" at bounding box center [68, 125] width 6 height 7
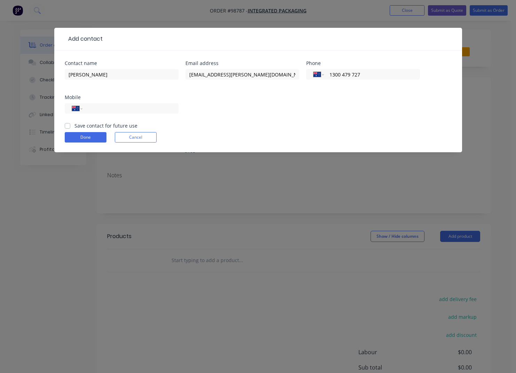
checkbox input "true"
click at [95, 138] on button "Done" at bounding box center [86, 137] width 42 height 10
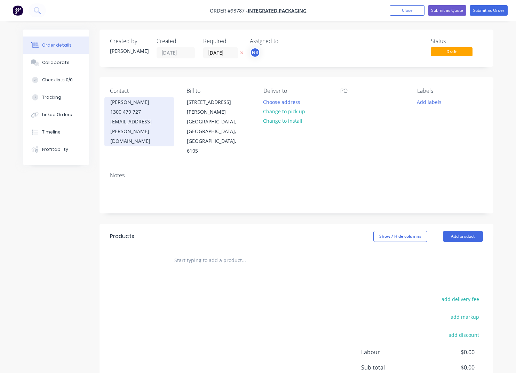
click at [116, 122] on div "[EMAIL_ADDRESS][PERSON_NAME][DOMAIN_NAME]" at bounding box center [139, 131] width 58 height 29
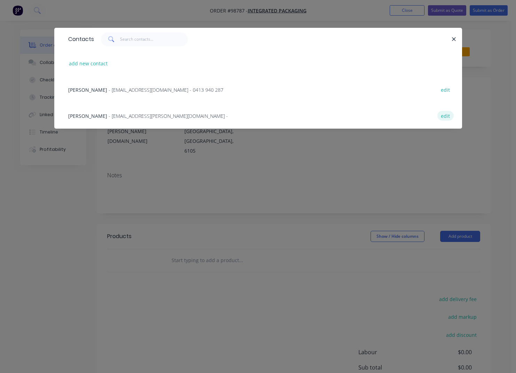
click at [445, 115] on button "edit" at bounding box center [445, 115] width 16 height 9
select select "AU"
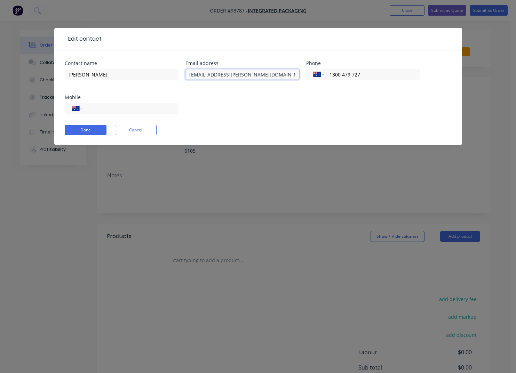
click at [195, 75] on input "[EMAIL_ADDRESS][PERSON_NAME][DOMAIN_NAME]" at bounding box center [242, 74] width 114 height 10
type input "[PERSON_NAME][EMAIL_ADDRESS][PERSON_NAME][DOMAIN_NAME]"
click at [79, 128] on button "Done" at bounding box center [86, 130] width 42 height 10
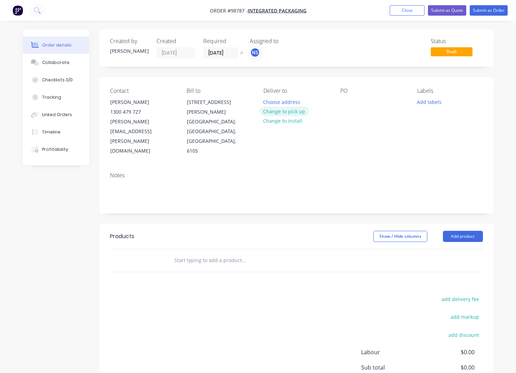
click at [293, 114] on button "Change to pick up" at bounding box center [283, 111] width 49 height 9
click at [344, 102] on div at bounding box center [345, 102] width 11 height 10
click at [271, 100] on div at bounding box center [268, 102] width 11 height 10
click at [430, 103] on button "Add labels" at bounding box center [429, 101] width 32 height 9
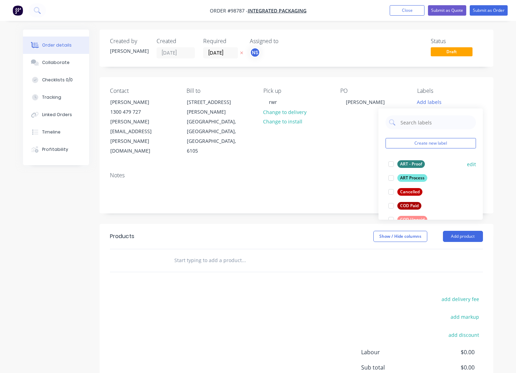
click at [406, 163] on div "ART - Proof" at bounding box center [410, 164] width 27 height 8
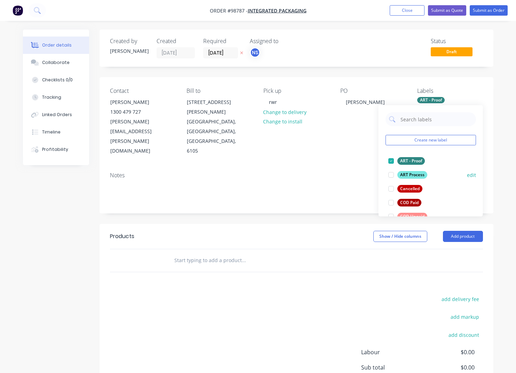
click at [407, 175] on div "ART Process" at bounding box center [412, 175] width 30 height 8
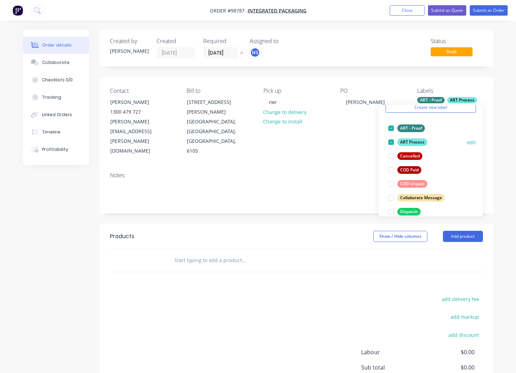
scroll to position [34, 0]
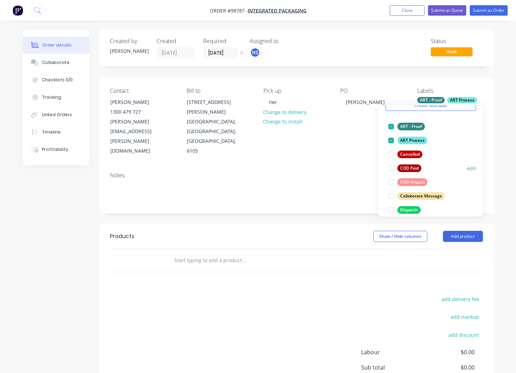
click at [407, 183] on div "COD Unpaid" at bounding box center [412, 182] width 30 height 8
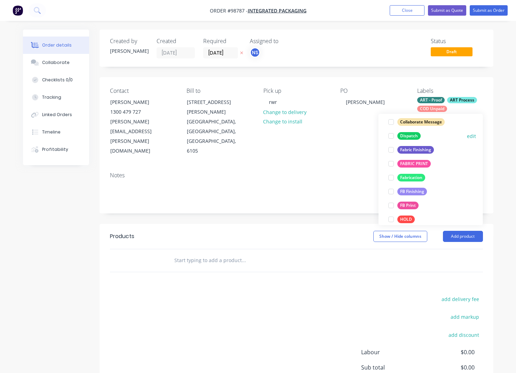
click at [405, 136] on div "Dispatch" at bounding box center [408, 137] width 23 height 8
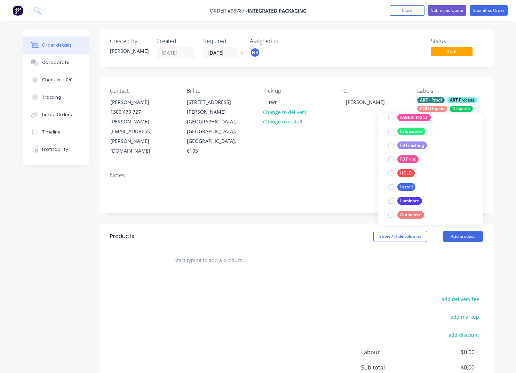
scroll to position [167, 0]
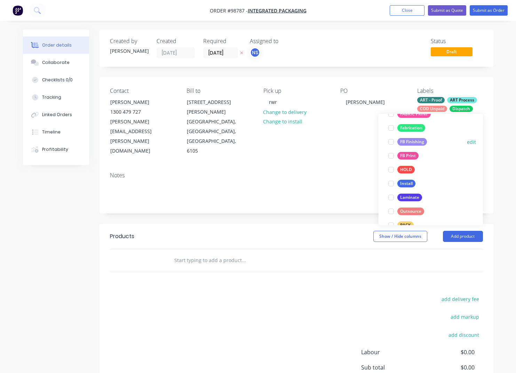
click at [405, 139] on div "FB Finishing" at bounding box center [412, 142] width 30 height 8
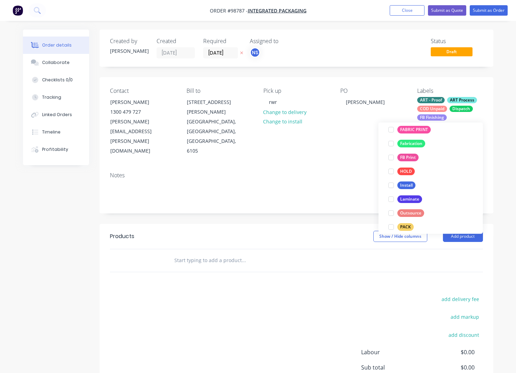
scroll to position [172, 0]
click at [407, 160] on div "FB Print" at bounding box center [407, 159] width 21 height 8
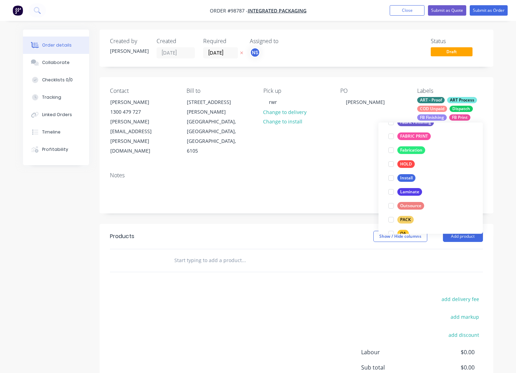
scroll to position [182, 0]
click at [405, 190] on div "Laminate" at bounding box center [409, 191] width 25 height 8
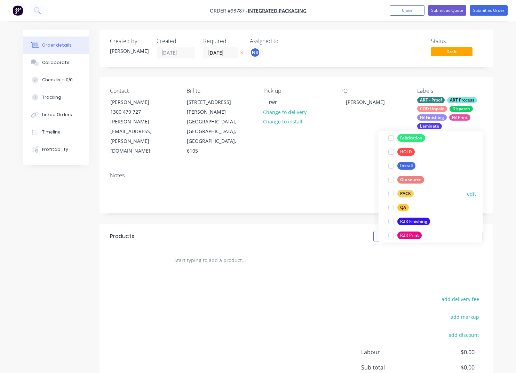
click at [409, 195] on div "PACK" at bounding box center [405, 194] width 16 height 8
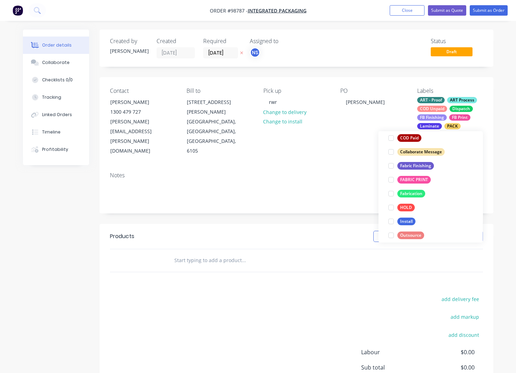
scroll to position [199, 0]
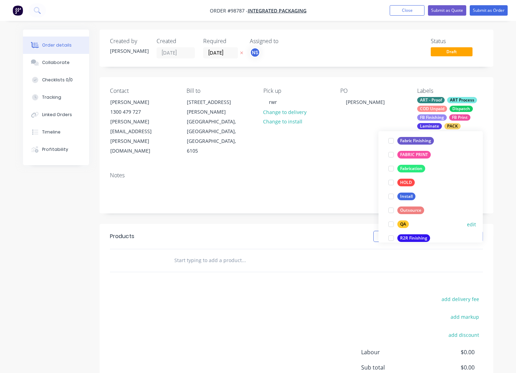
click at [401, 226] on div "QA" at bounding box center [402, 225] width 11 height 8
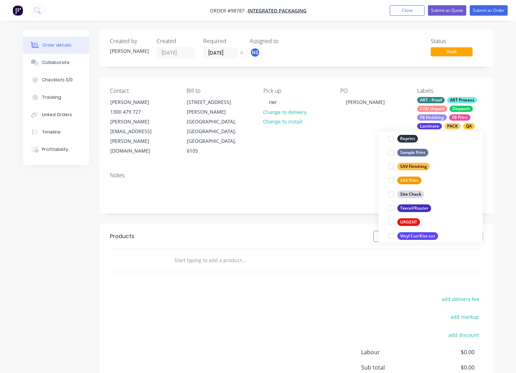
scroll to position [334, 0]
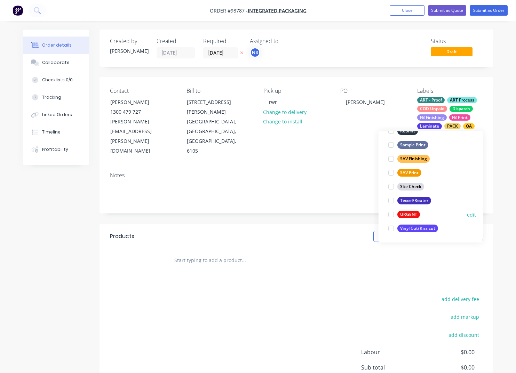
click at [401, 214] on div "URGENT" at bounding box center [408, 215] width 23 height 8
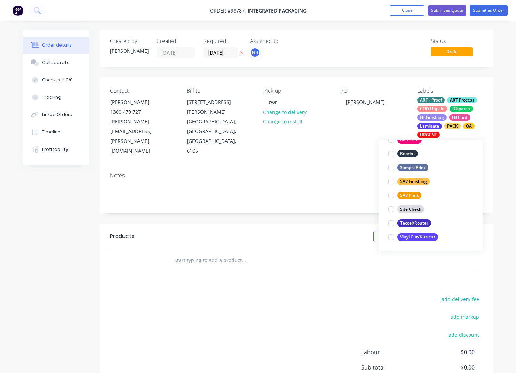
scroll to position [97, 0]
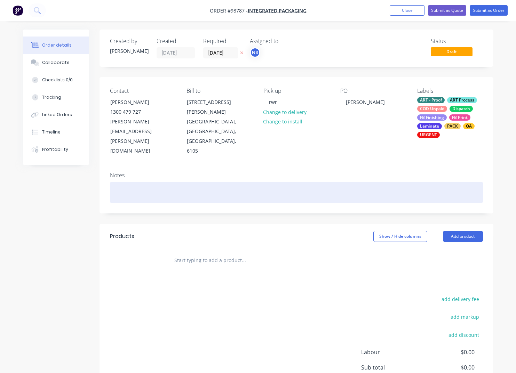
click at [120, 182] on div at bounding box center [296, 192] width 373 height 21
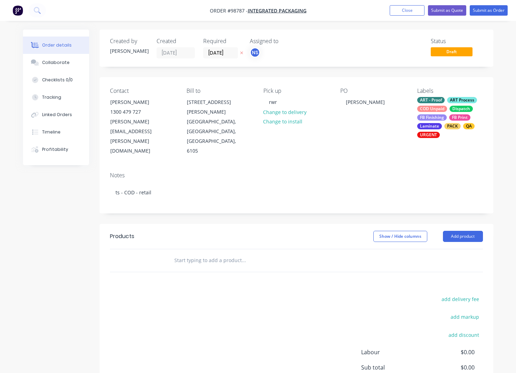
click at [188, 254] on input "text" at bounding box center [243, 261] width 139 height 14
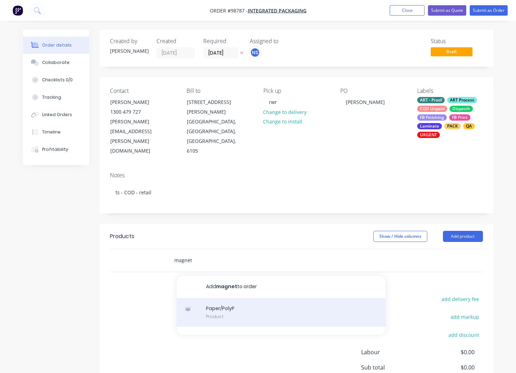
type input "magnet"
click at [230, 298] on div "Paper/PolyP Product" at bounding box center [281, 312] width 209 height 29
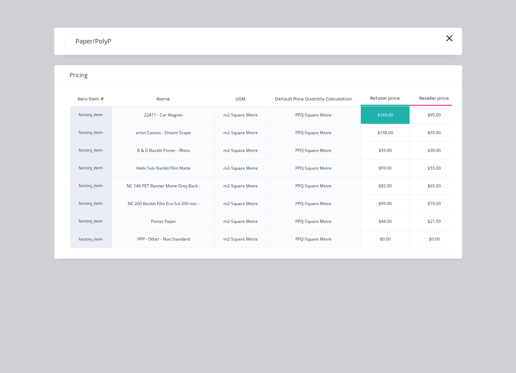
click at [381, 115] on div "$165.00" at bounding box center [385, 114] width 49 height 17
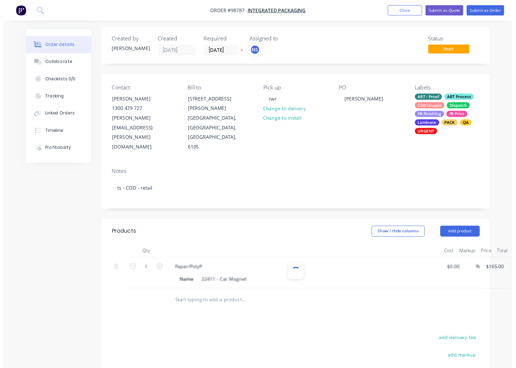
scroll to position [1, 0]
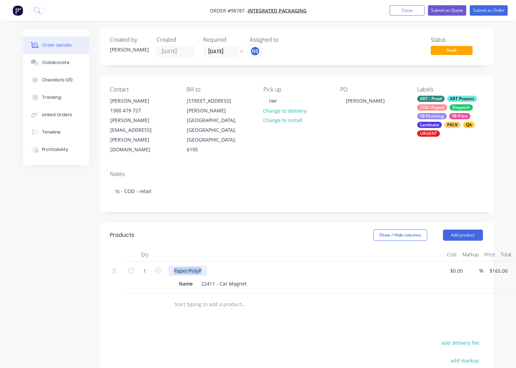
drag, startPoint x: 205, startPoint y: 253, endPoint x: 173, endPoint y: 251, distance: 31.4
click at [173, 266] on div "Paper/PolyP" at bounding box center [187, 271] width 39 height 10
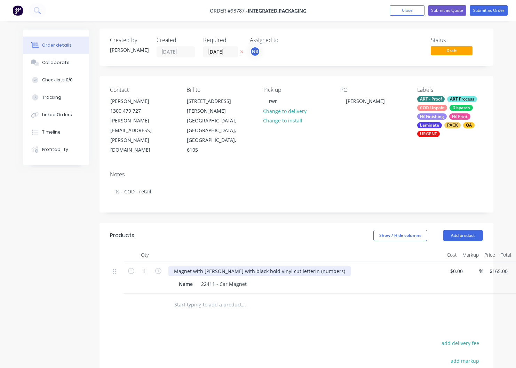
click at [309, 266] on div "Magnet with [PERSON_NAME] with black bold vinyl cut letterin (numbers)" at bounding box center [259, 271] width 182 height 10
click at [192, 279] on div "Name" at bounding box center [185, 284] width 19 height 10
drag, startPoint x: 194, startPoint y: 267, endPoint x: 173, endPoint y: 265, distance: 20.9
click at [176, 279] on div "Name" at bounding box center [185, 284] width 19 height 10
click at [156, 268] on icon "button" at bounding box center [158, 271] width 6 height 6
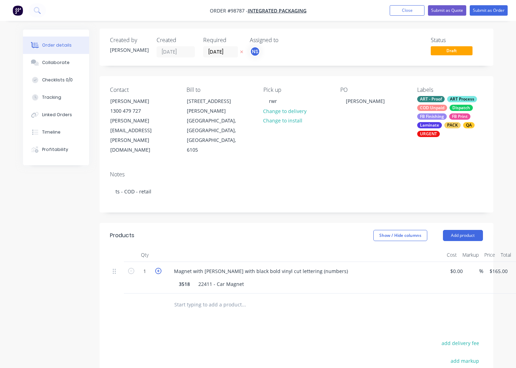
type input "2"
type input "$330.00"
click at [132, 268] on icon "button" at bounding box center [131, 271] width 6 height 6
type input "1"
type input "$165.00"
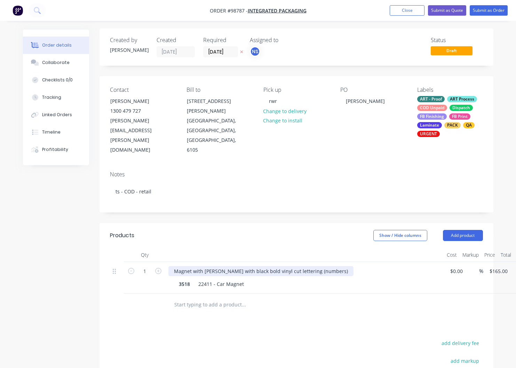
click at [342, 266] on div "Magnet with [PERSON_NAME] with black bold vinyl cut lettering (numbers)" at bounding box center [260, 271] width 185 height 10
click at [498, 266] on input "165" at bounding box center [500, 271] width 22 height 10
type input "$170.00"
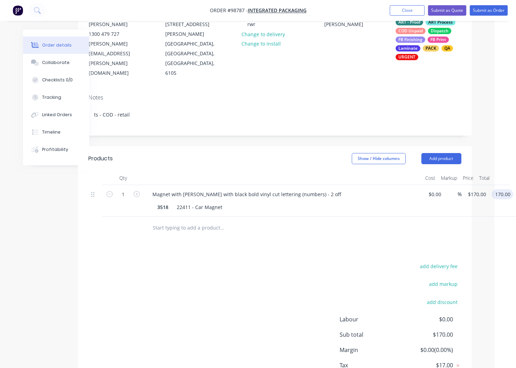
scroll to position [0, 22]
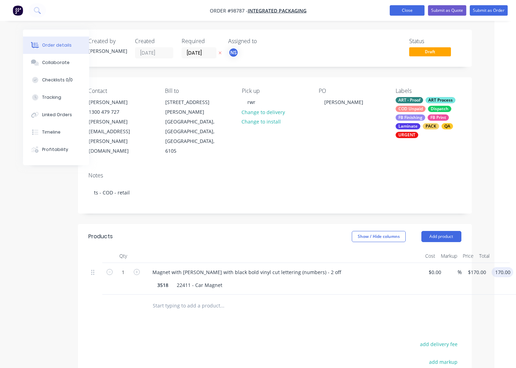
type input "$170.00"
click at [409, 8] on button "Close" at bounding box center [407, 10] width 35 height 10
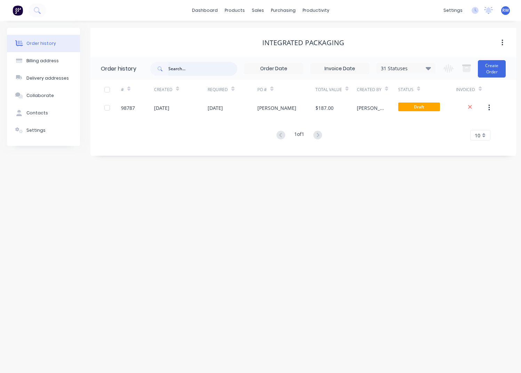
click at [190, 70] on input "text" at bounding box center [202, 69] width 69 height 14
click at [275, 31] on div "Sales Orders" at bounding box center [283, 33] width 29 height 6
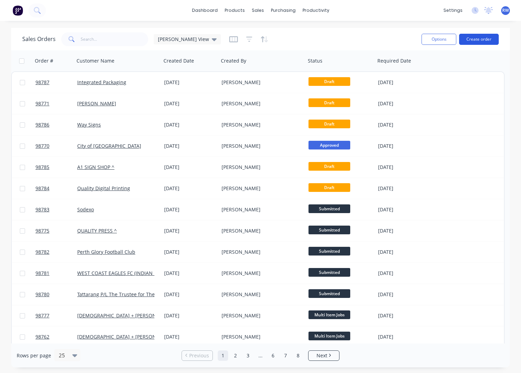
click at [472, 41] on button "Create order" at bounding box center [479, 39] width 40 height 11
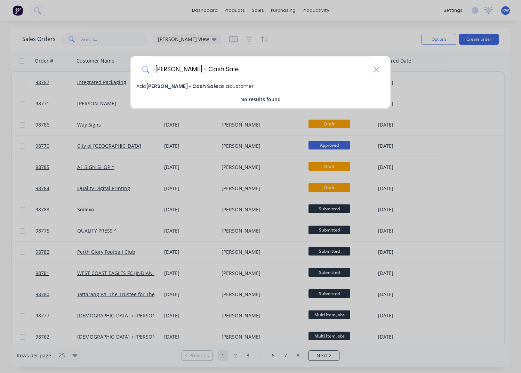
type input "[PERSON_NAME] - Cash Sale"
click at [197, 88] on span "[PERSON_NAME] - Cash Sale" at bounding box center [182, 86] width 72 height 7
select select "AU"
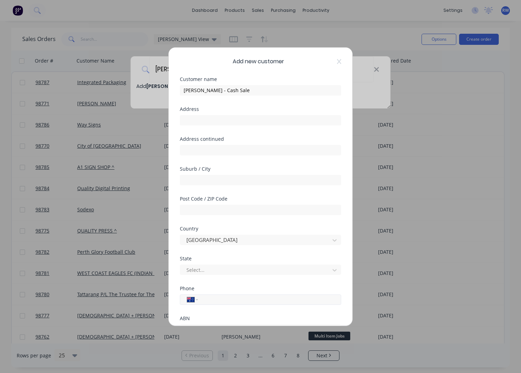
click at [224, 301] on input "tel" at bounding box center [268, 300] width 131 height 8
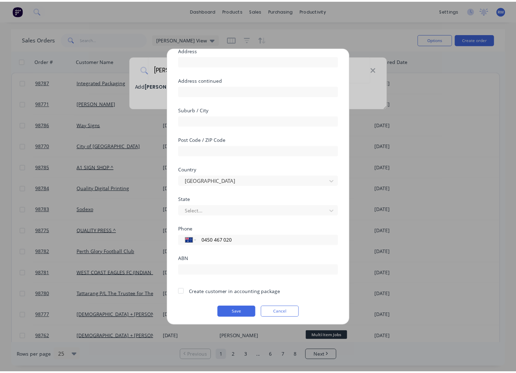
scroll to position [61, 0]
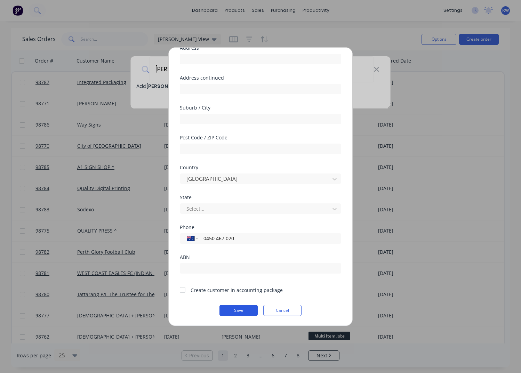
type input "0450 467 020"
click at [233, 311] on button "Save" at bounding box center [238, 310] width 38 height 11
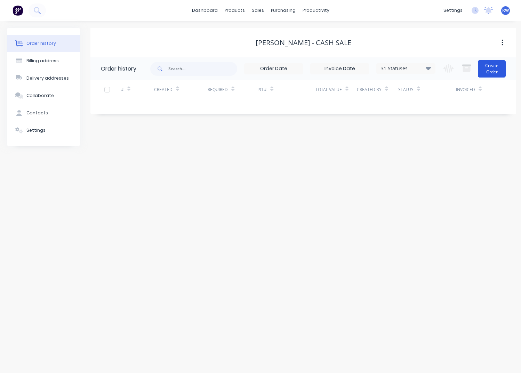
click at [495, 69] on button "Create Order" at bounding box center [492, 68] width 28 height 17
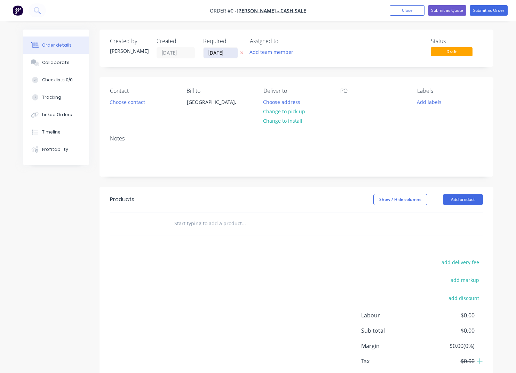
click at [230, 52] on input "[DATE]" at bounding box center [220, 53] width 34 height 10
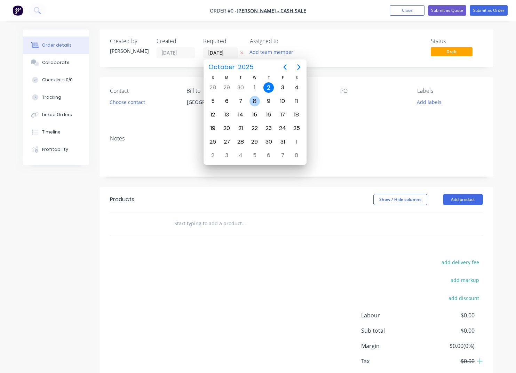
click at [254, 101] on div "8" at bounding box center [254, 101] width 10 height 10
type input "[DATE]"
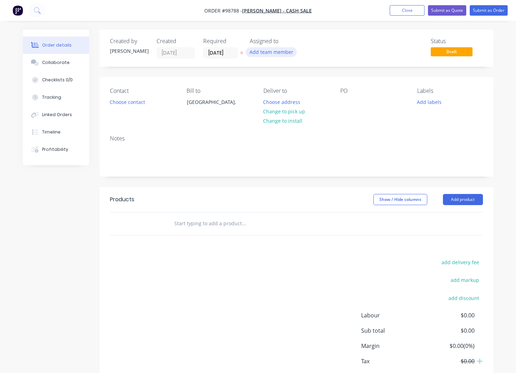
click at [271, 55] on button "Add team member" at bounding box center [271, 51] width 51 height 9
type input "tash"
click at [283, 94] on div "[PERSON_NAME]" at bounding box center [306, 90] width 70 height 7
click at [125, 103] on button "Choose contact" at bounding box center [127, 101] width 43 height 9
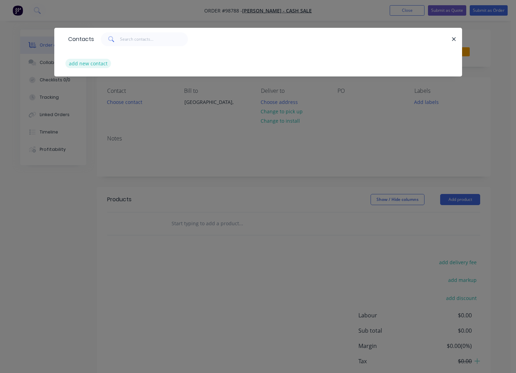
click at [96, 64] on button "add new contact" at bounding box center [88, 63] width 46 height 9
select select "AU"
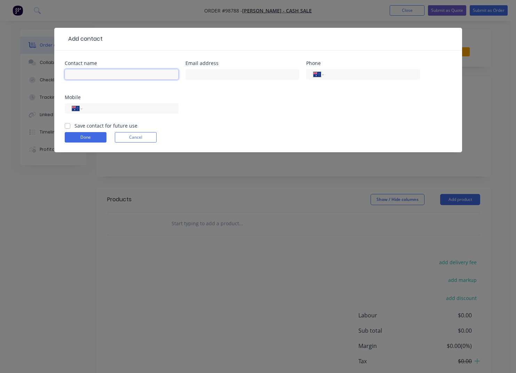
click at [101, 74] on input "text" at bounding box center [122, 74] width 114 height 10
type input "[PERSON_NAME]"
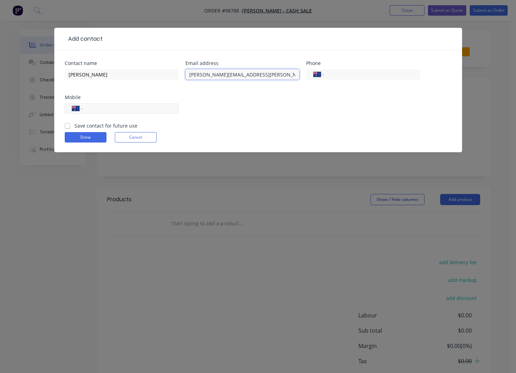
type input "[PERSON_NAME][EMAIL_ADDRESS][PERSON_NAME][DOMAIN_NAME]"
click at [113, 110] on input "tel" at bounding box center [128, 109] width 83 height 8
type input "0450 467 020"
click at [85, 125] on label "Save contact for future use" at bounding box center [105, 125] width 63 height 7
click at [70, 125] on input "Save contact for future use" at bounding box center [68, 125] width 6 height 7
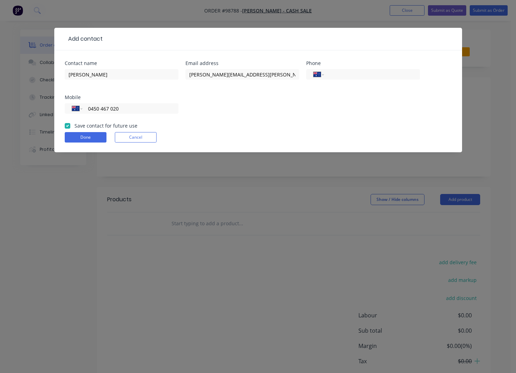
checkbox input "true"
click at [93, 137] on button "Done" at bounding box center [86, 137] width 42 height 10
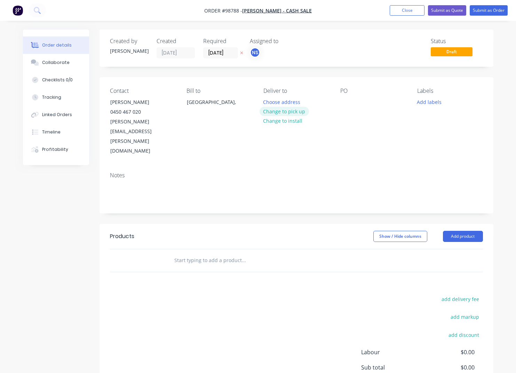
click at [294, 113] on button "Change to pick up" at bounding box center [283, 111] width 49 height 9
click at [267, 102] on div at bounding box center [268, 102] width 11 height 10
click at [350, 106] on div at bounding box center [345, 102] width 11 height 10
click at [425, 103] on button "Add labels" at bounding box center [429, 101] width 32 height 9
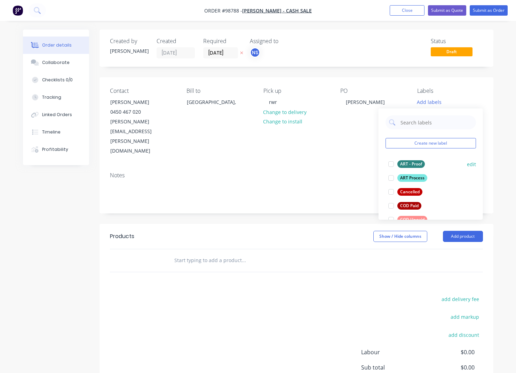
click at [411, 177] on div "ART Process" at bounding box center [412, 178] width 30 height 8
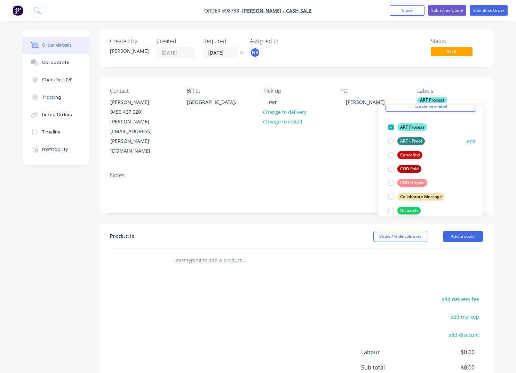
scroll to position [37, 0]
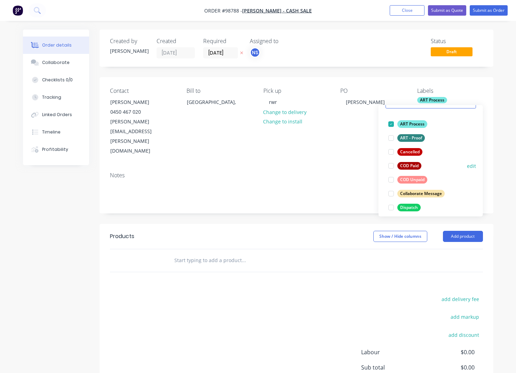
click at [411, 165] on div "COD Paid" at bounding box center [409, 166] width 24 height 8
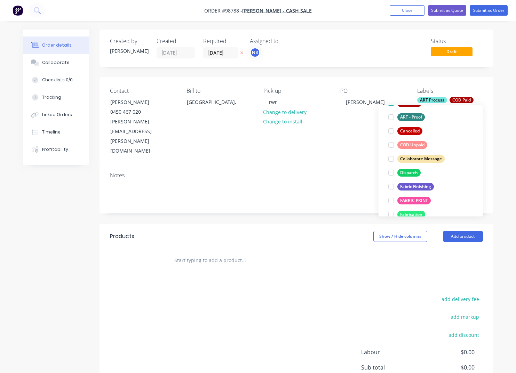
scroll to position [76, 0]
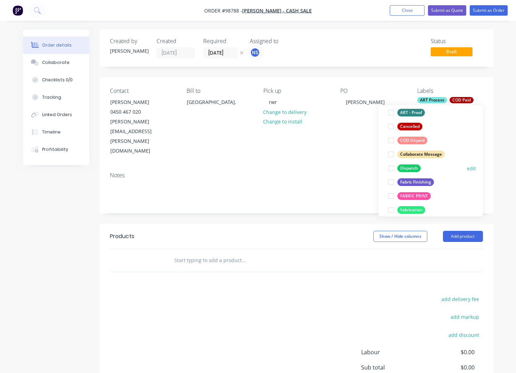
click at [411, 167] on div "Dispatch" at bounding box center [408, 169] width 23 height 8
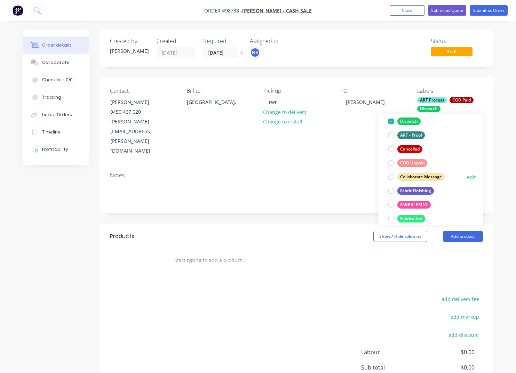
click at [417, 191] on div "Fabric Finishing" at bounding box center [415, 191] width 37 height 8
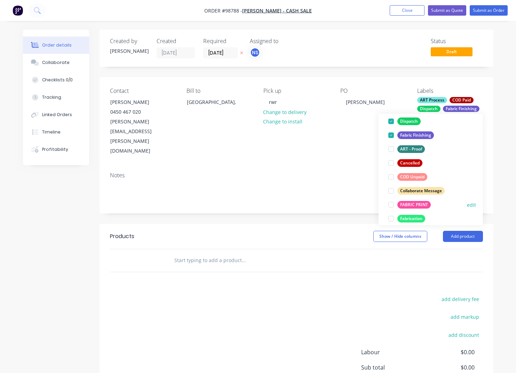
click at [418, 205] on div "FABRIC PRINT" at bounding box center [413, 205] width 33 height 8
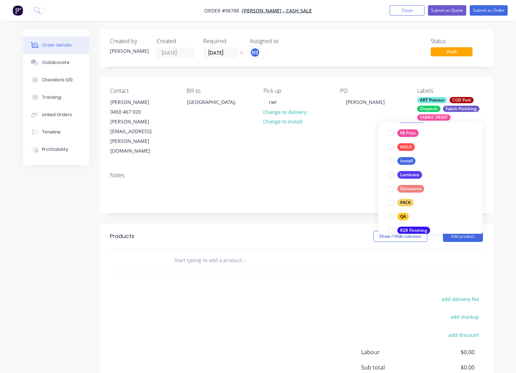
scroll to position [206, 0]
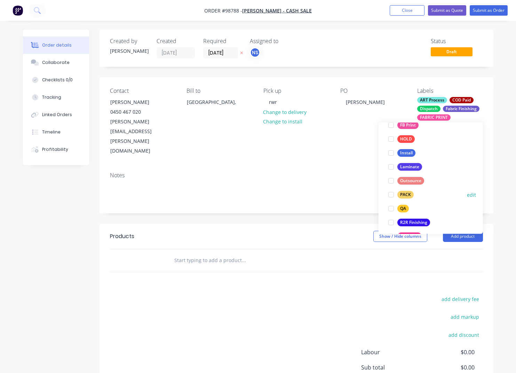
drag, startPoint x: 405, startPoint y: 194, endPoint x: 408, endPoint y: 201, distance: 7.5
click at [405, 194] on div "PACK" at bounding box center [405, 195] width 16 height 8
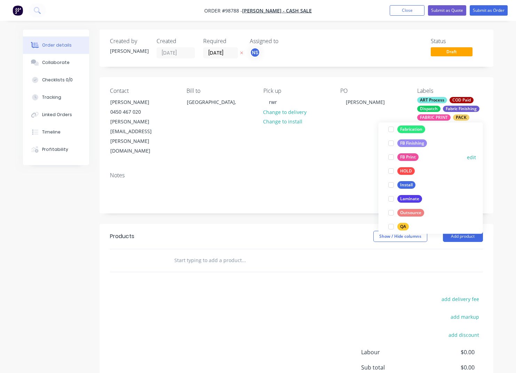
scroll to position [189, 0]
click at [403, 226] on div "QA" at bounding box center [402, 227] width 11 height 8
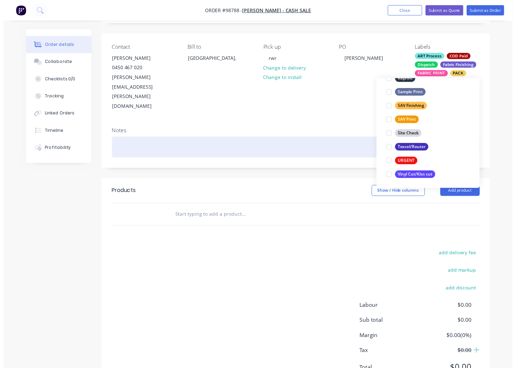
scroll to position [45, 0]
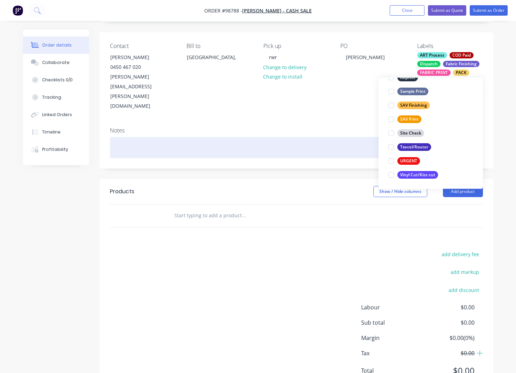
click at [152, 137] on div at bounding box center [296, 147] width 373 height 21
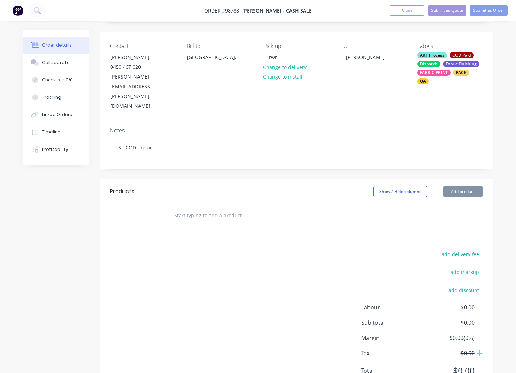
click at [192, 209] on input "text" at bounding box center [243, 216] width 139 height 14
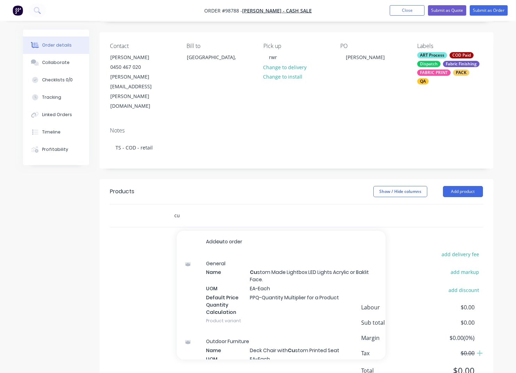
type input "c"
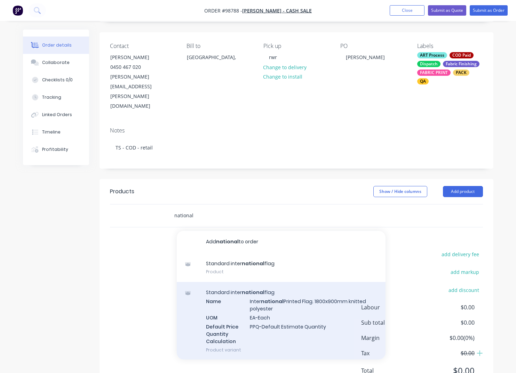
type input "national"
click at [301, 282] on div "Standard inter national flag Name Inter national Printed Flag. 1800x900mm knitt…" at bounding box center [281, 321] width 209 height 78
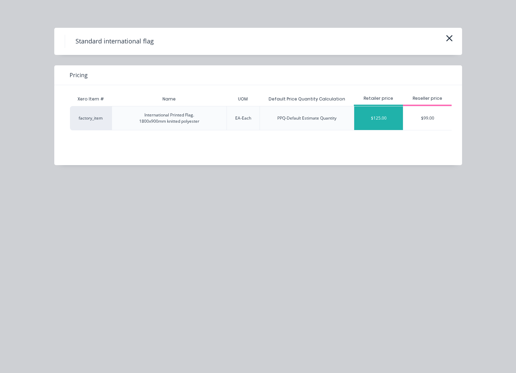
click at [383, 119] on div "$125.00" at bounding box center [378, 118] width 49 height 24
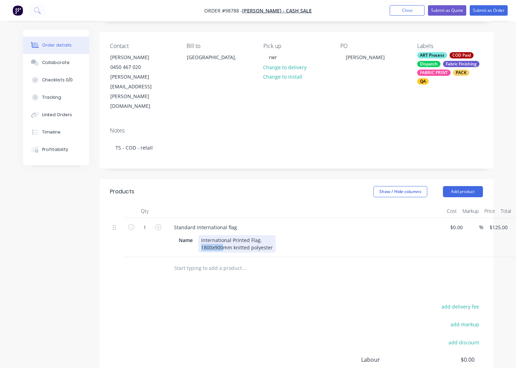
drag, startPoint x: 223, startPoint y: 218, endPoint x: 208, endPoint y: 224, distance: 16.4
click at [202, 235] on div "International Printed Flag. 1800x900mm knitted polyester" at bounding box center [236, 243] width 77 height 17
click at [238, 222] on div "Standard international flag" at bounding box center [205, 227] width 74 height 10
drag, startPoint x: 224, startPoint y: 219, endPoint x: 205, endPoint y: 218, distance: 19.5
click at [203, 235] on div "International Printed Flag. 1800x900mm knitted polyester" at bounding box center [236, 243] width 77 height 17
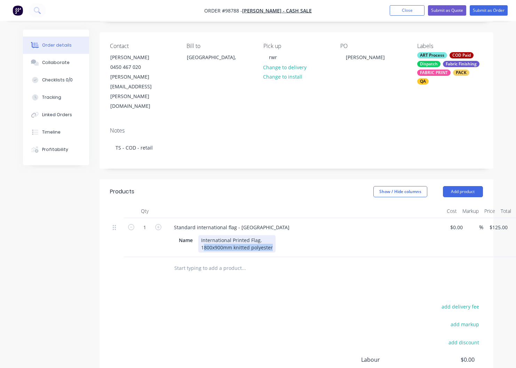
click at [229, 235] on div "International Printed Flag. 1800x900mm knitted polyester" at bounding box center [236, 243] width 77 height 17
click at [223, 235] on div "International Printed Flag. 1800x900mm knitted polyester" at bounding box center [236, 243] width 77 height 17
drag, startPoint x: 224, startPoint y: 218, endPoint x: 201, endPoint y: 219, distance: 22.3
click at [200, 235] on div "International Printed Flag. 1800x900mm knitted polyester" at bounding box center [236, 243] width 77 height 17
drag, startPoint x: 194, startPoint y: 210, endPoint x: 168, endPoint y: 208, distance: 25.5
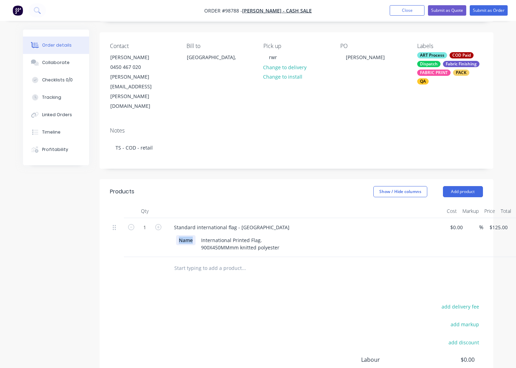
click at [176, 235] on div "Name" at bounding box center [185, 240] width 19 height 10
drag, startPoint x: 495, startPoint y: 201, endPoint x: 499, endPoint y: 208, distance: 8.1
click at [495, 222] on input "125" at bounding box center [500, 227] width 22 height 10
type input "$60.00"
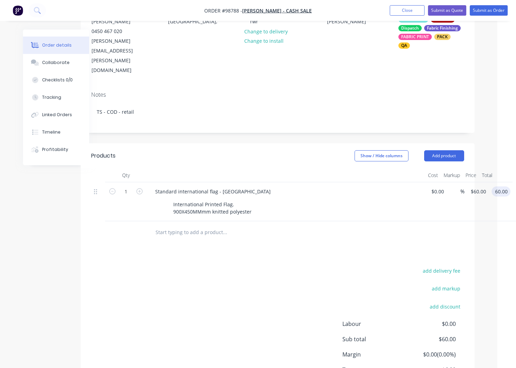
scroll to position [105, 19]
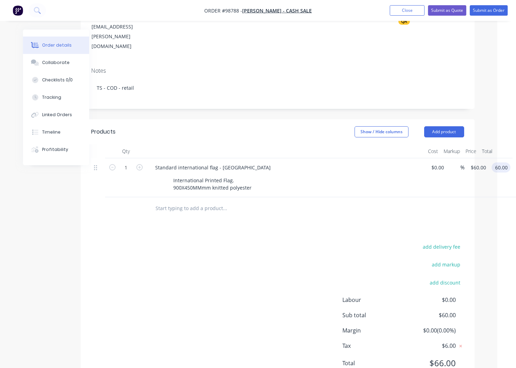
type input "$60.00"
click at [211, 201] on input "text" at bounding box center [224, 208] width 139 height 14
click at [434, 126] on button "Add product" at bounding box center [444, 131] width 40 height 11
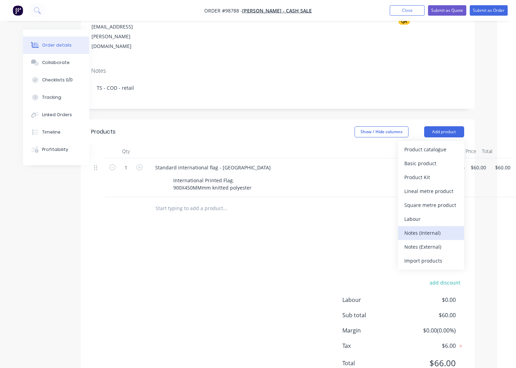
click at [410, 228] on div "Notes (Internal)" at bounding box center [431, 233] width 54 height 10
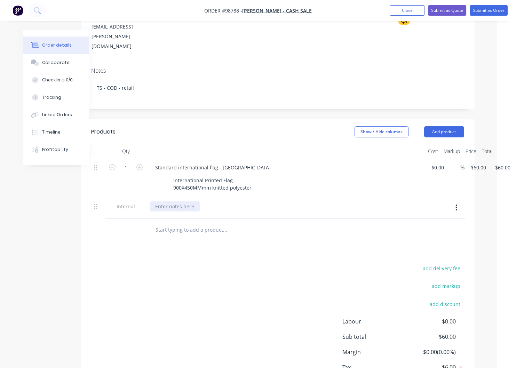
click at [178, 201] on div at bounding box center [175, 206] width 50 height 10
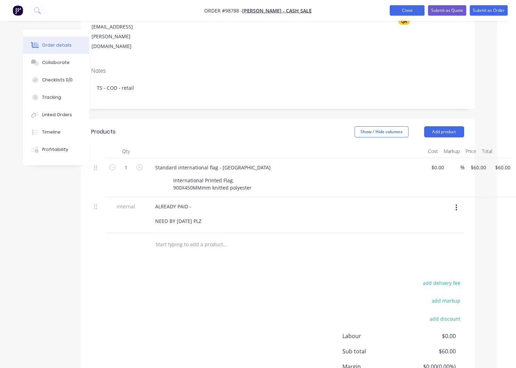
click at [402, 10] on button "Close" at bounding box center [407, 10] width 35 height 10
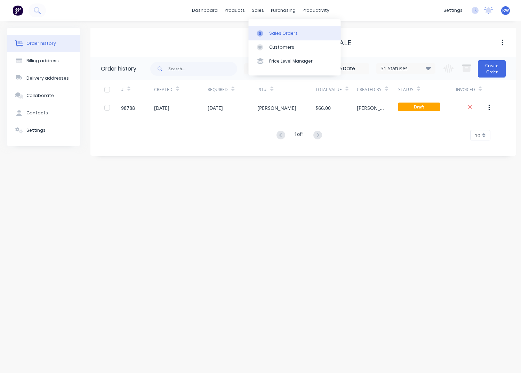
click at [277, 34] on div "Sales Orders" at bounding box center [283, 33] width 29 height 6
